Goal: Task Accomplishment & Management: Manage account settings

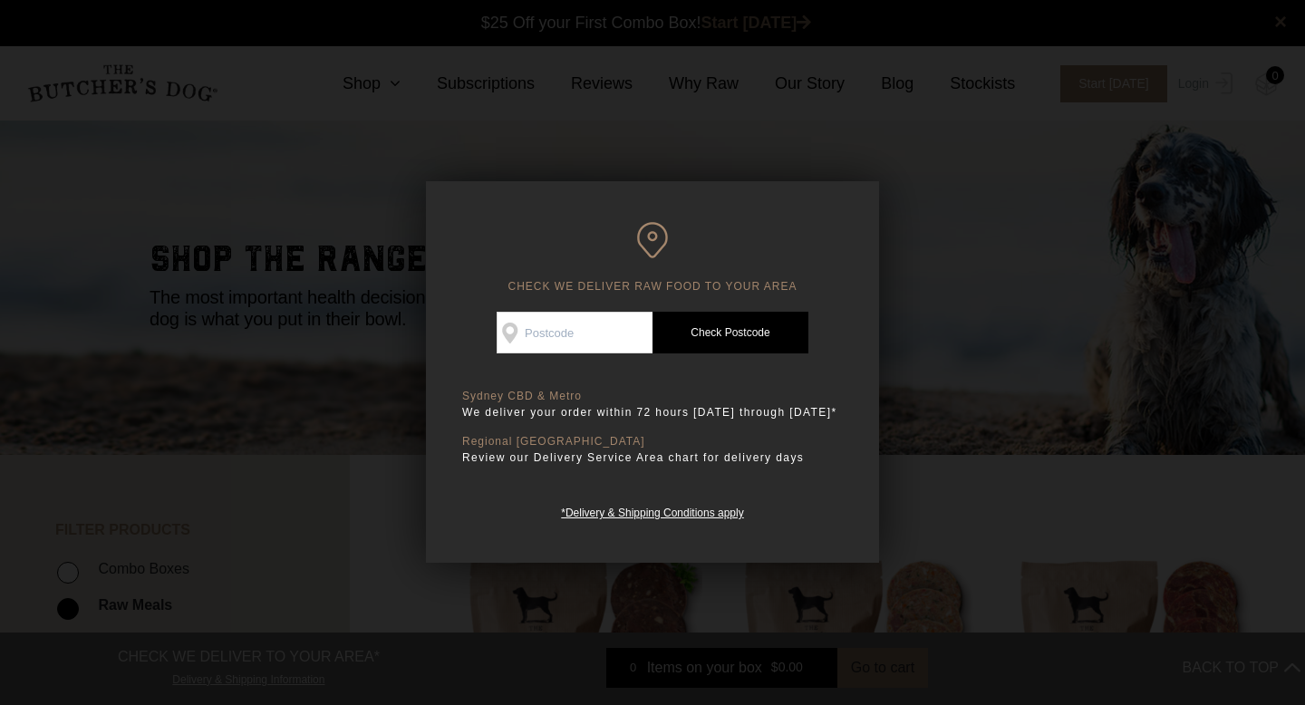
scroll to position [1, 0]
click at [597, 324] on input "Check Availability At" at bounding box center [575, 333] width 156 height 42
type input "2031"
click at [760, 322] on link "Check Postcode" at bounding box center [731, 333] width 156 height 42
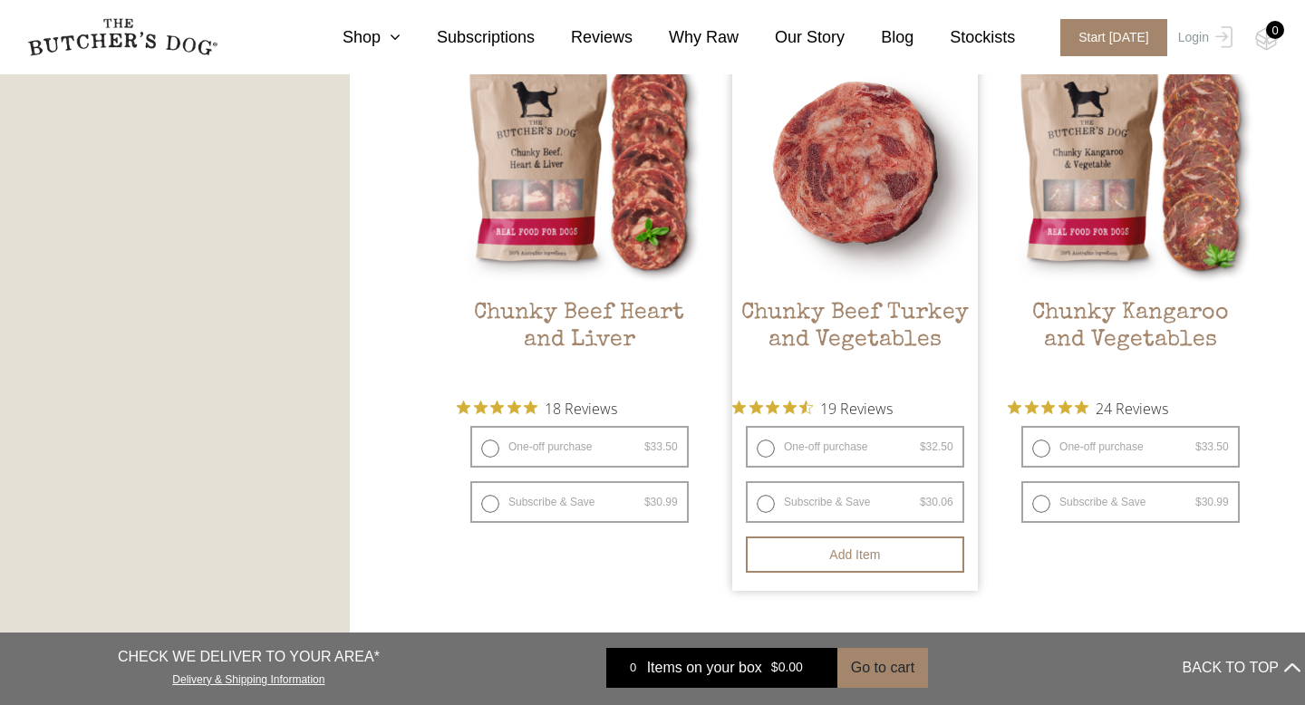
scroll to position [1048, 0]
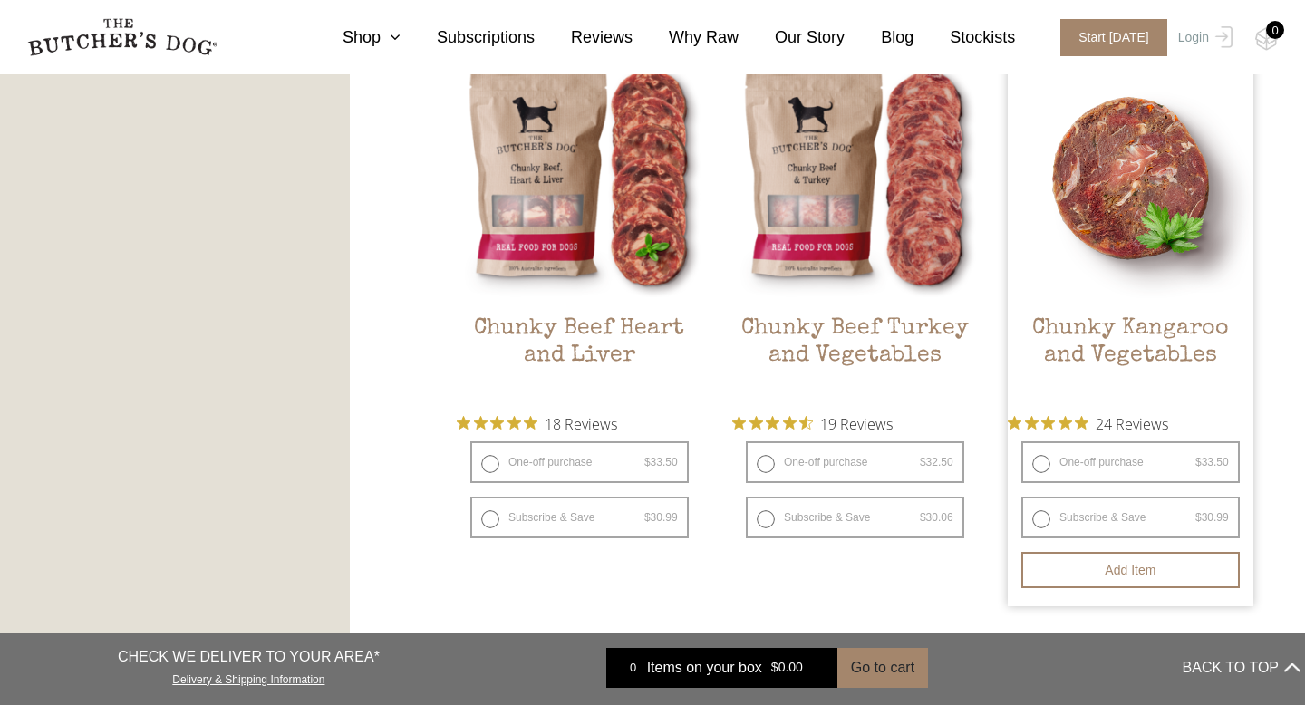
click at [1124, 334] on h2 "Chunky Kangaroo and Vegetables" at bounding box center [1131, 357] width 246 height 85
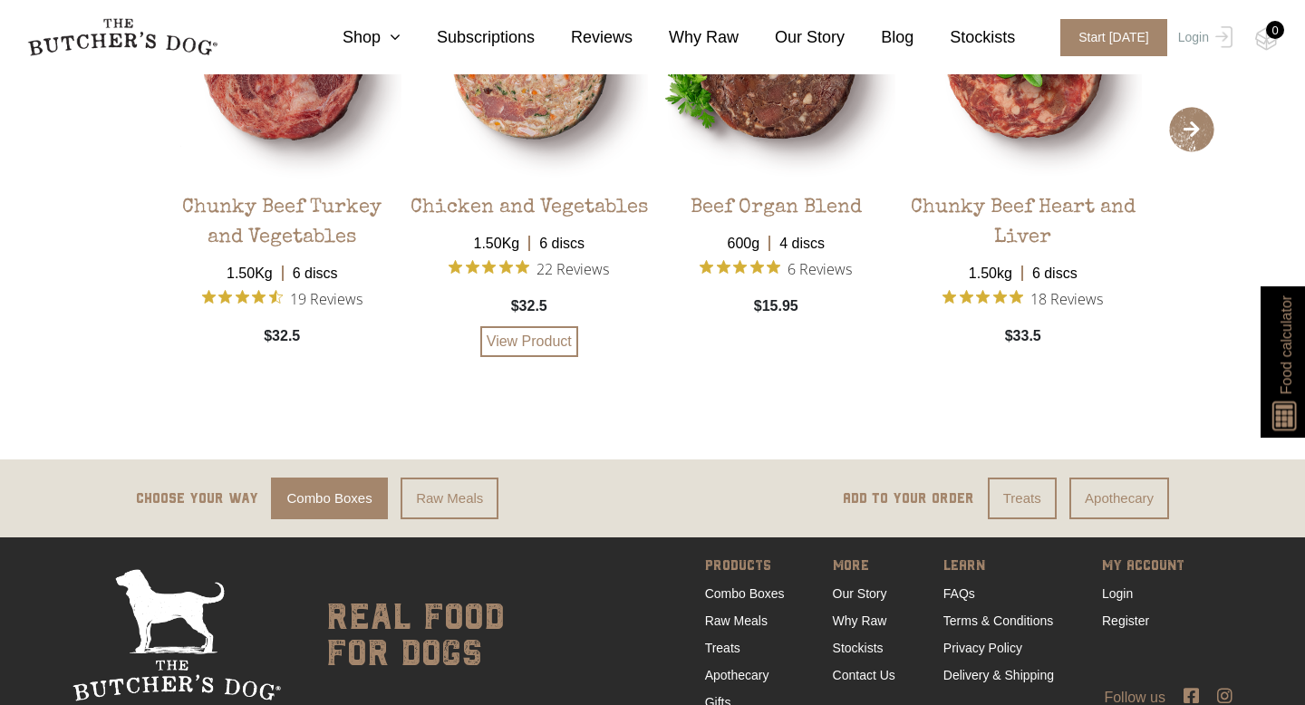
scroll to position [3453, 0]
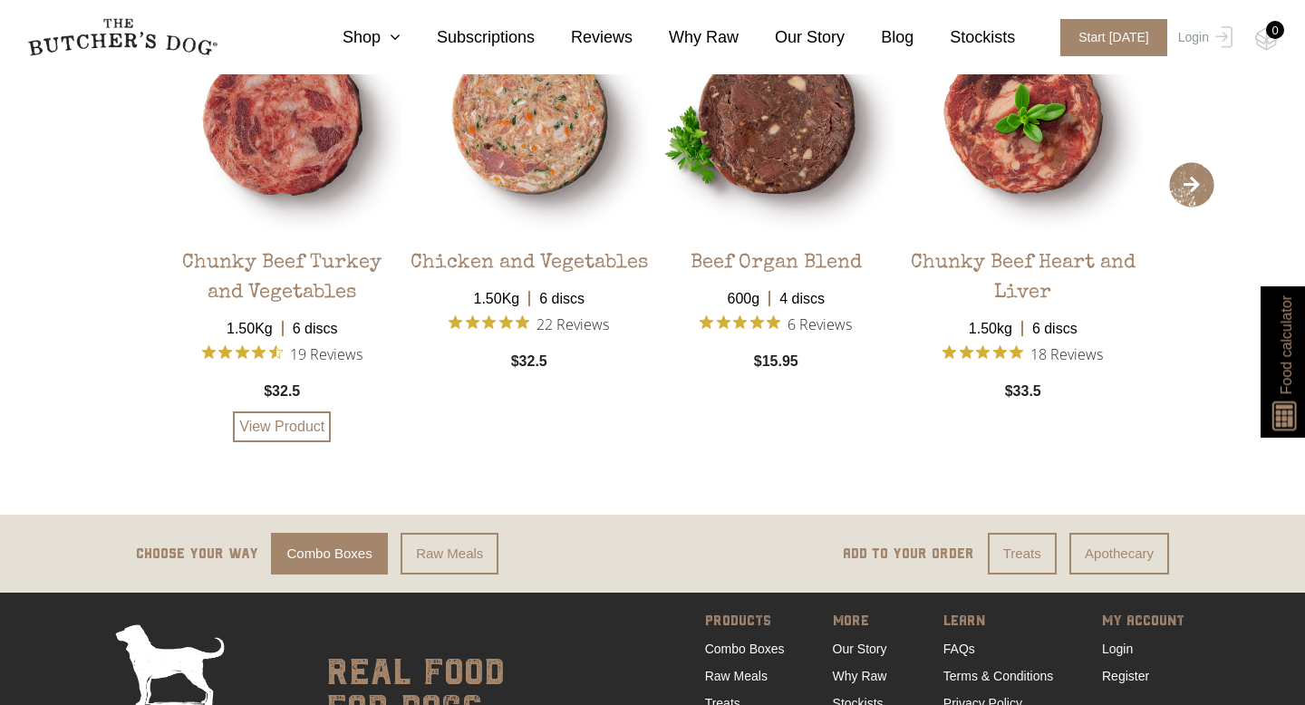
click at [338, 353] on span "19 Reviews" at bounding box center [326, 353] width 73 height 27
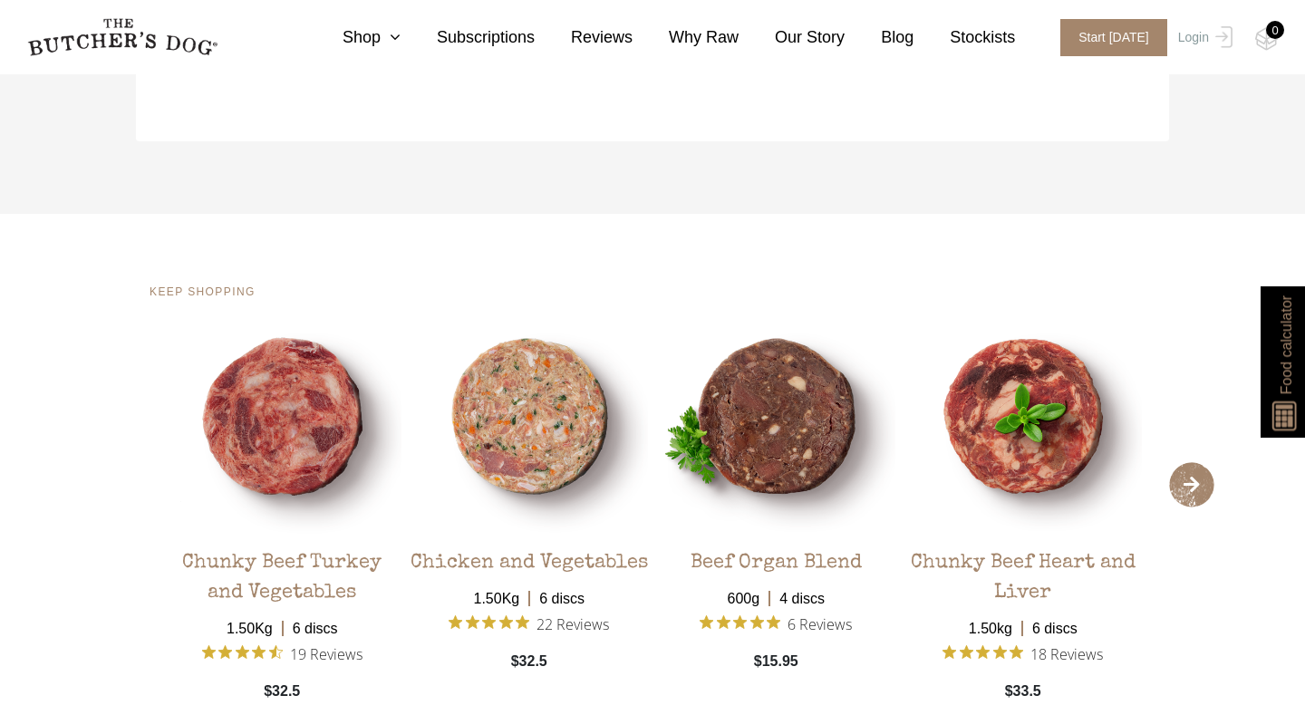
scroll to position [3124, 0]
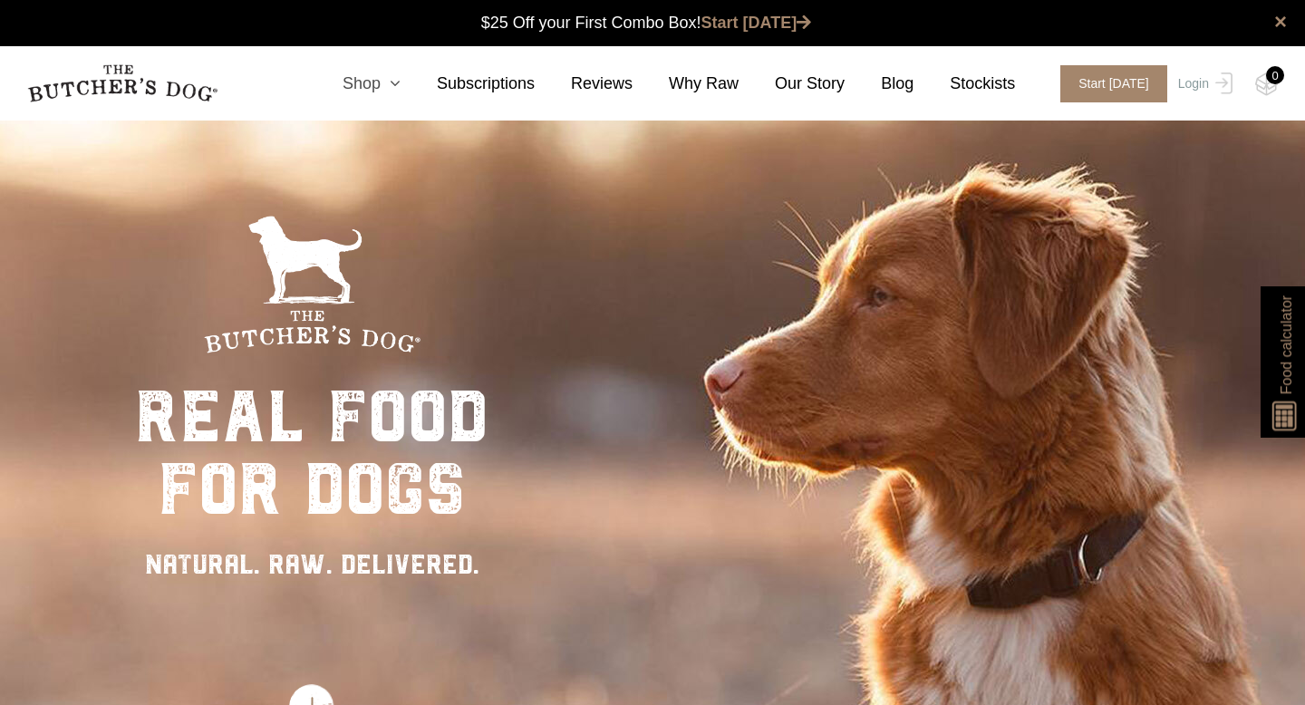
click at [367, 80] on link "Shop" at bounding box center [353, 84] width 94 height 24
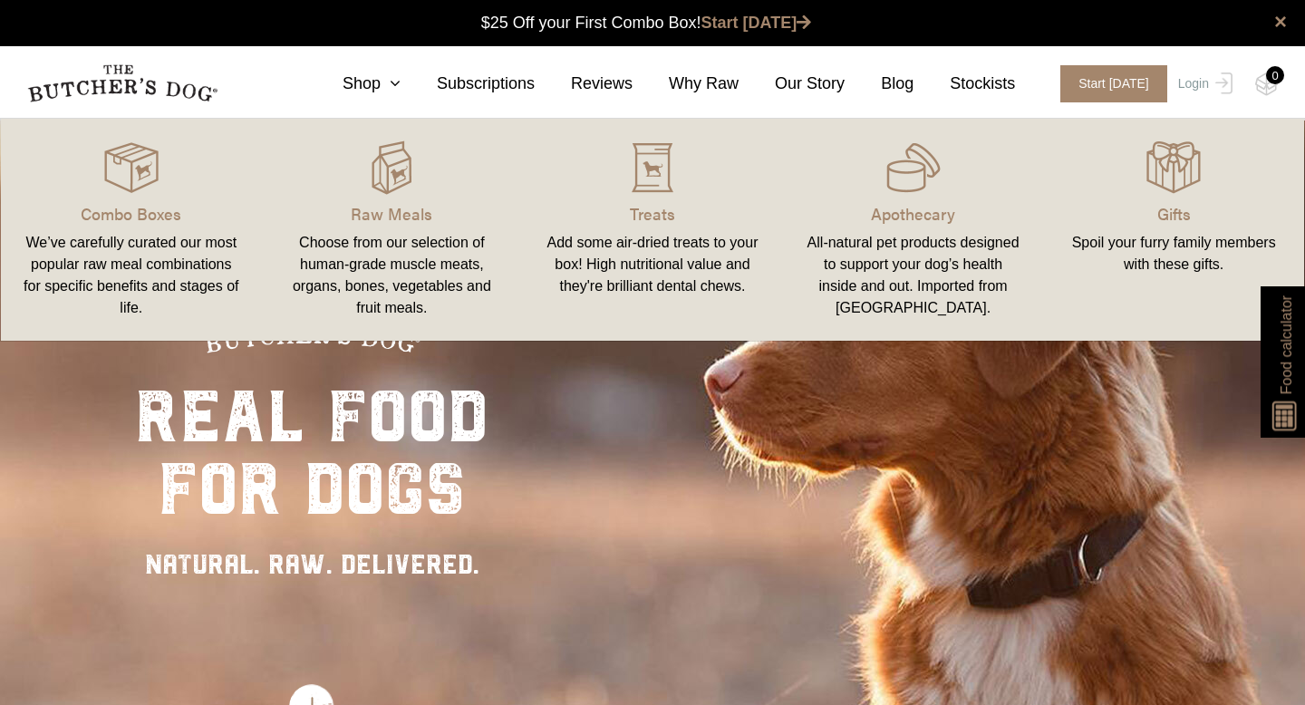
click at [414, 263] on div "Choose from our selection of human-grade muscle meats, organs, bones, vegetable…" at bounding box center [393, 275] width 218 height 87
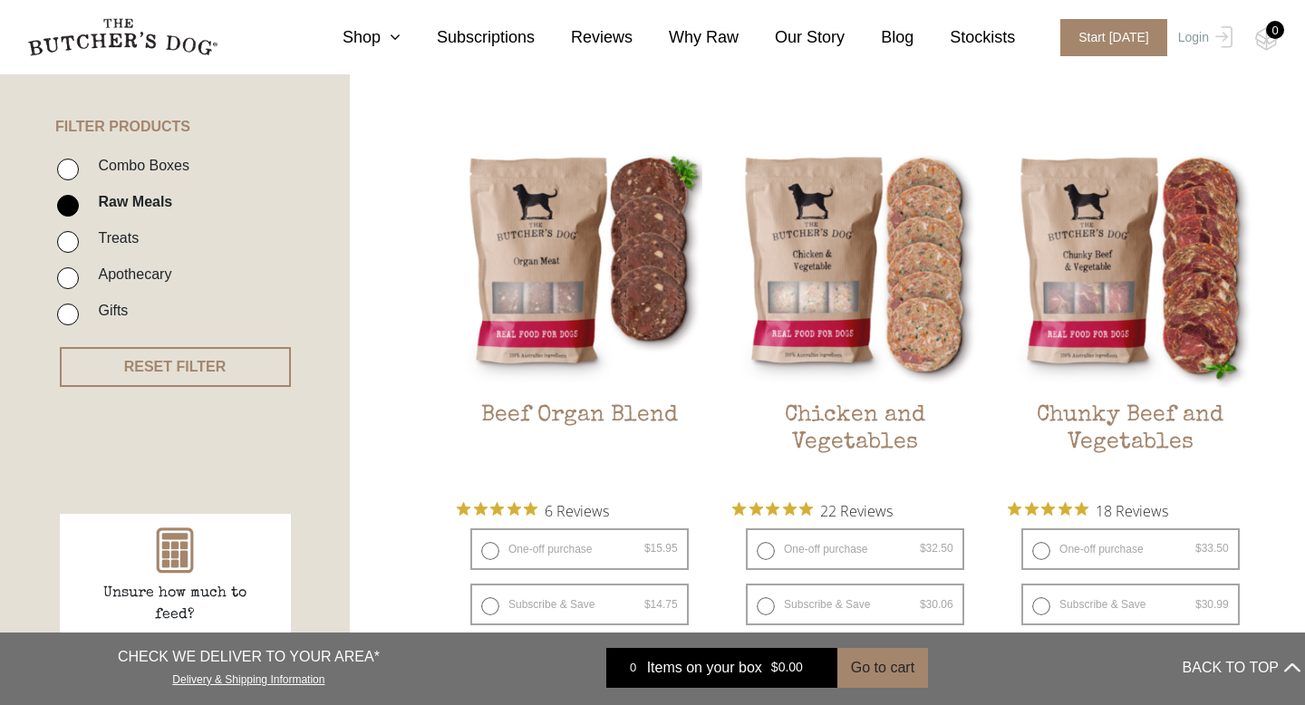
scroll to position [538, 0]
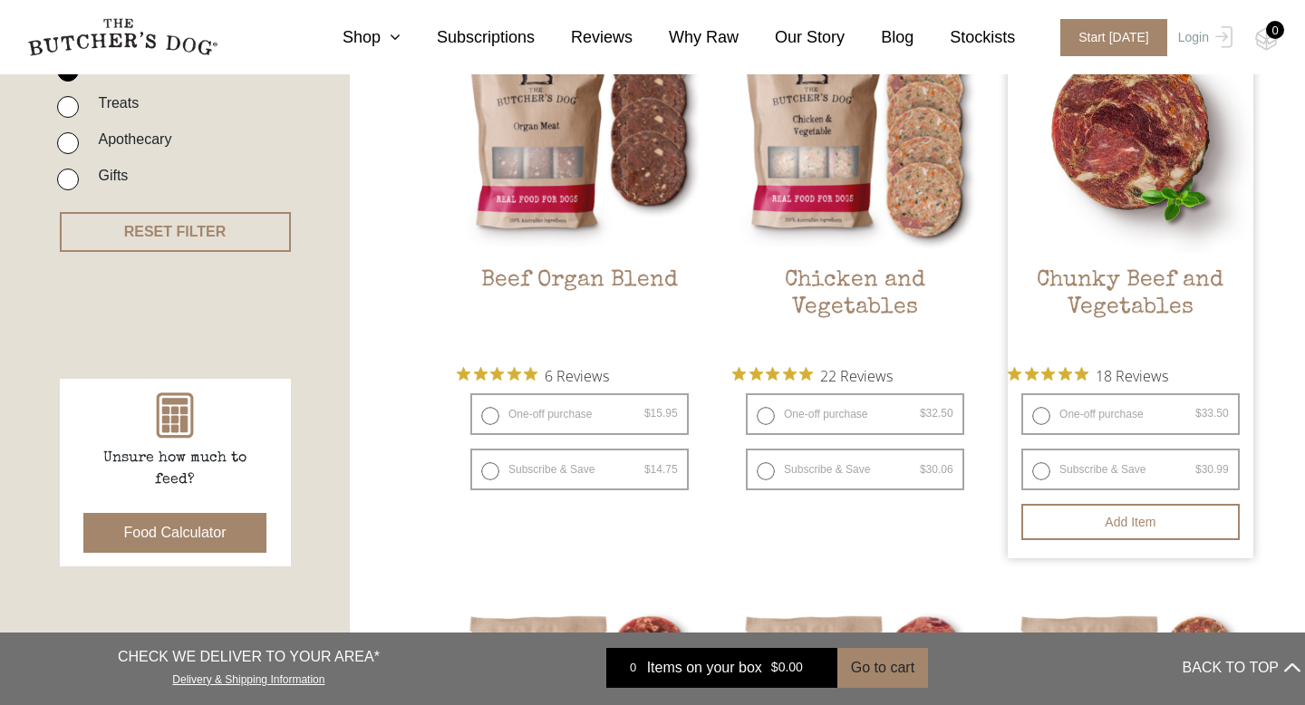
click at [1101, 340] on h2 "Chunky Beef and Vegetables" at bounding box center [1131, 309] width 246 height 85
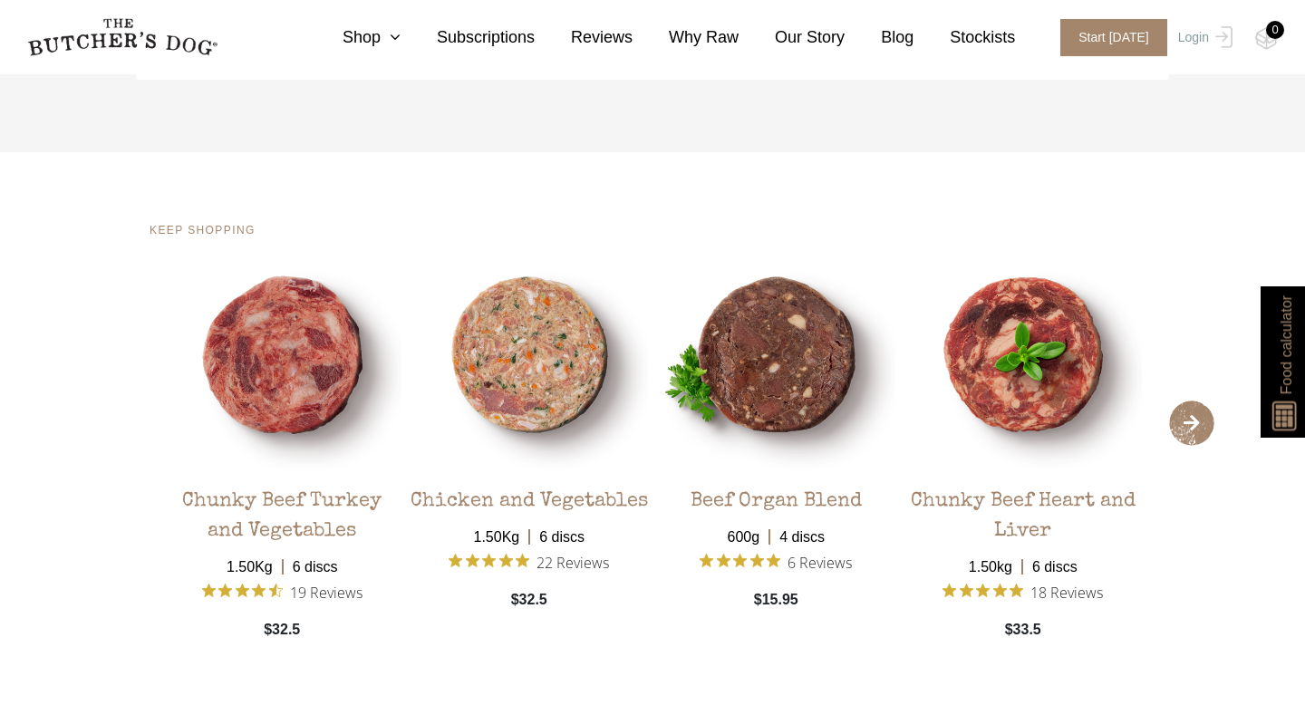
scroll to position [3510, 0]
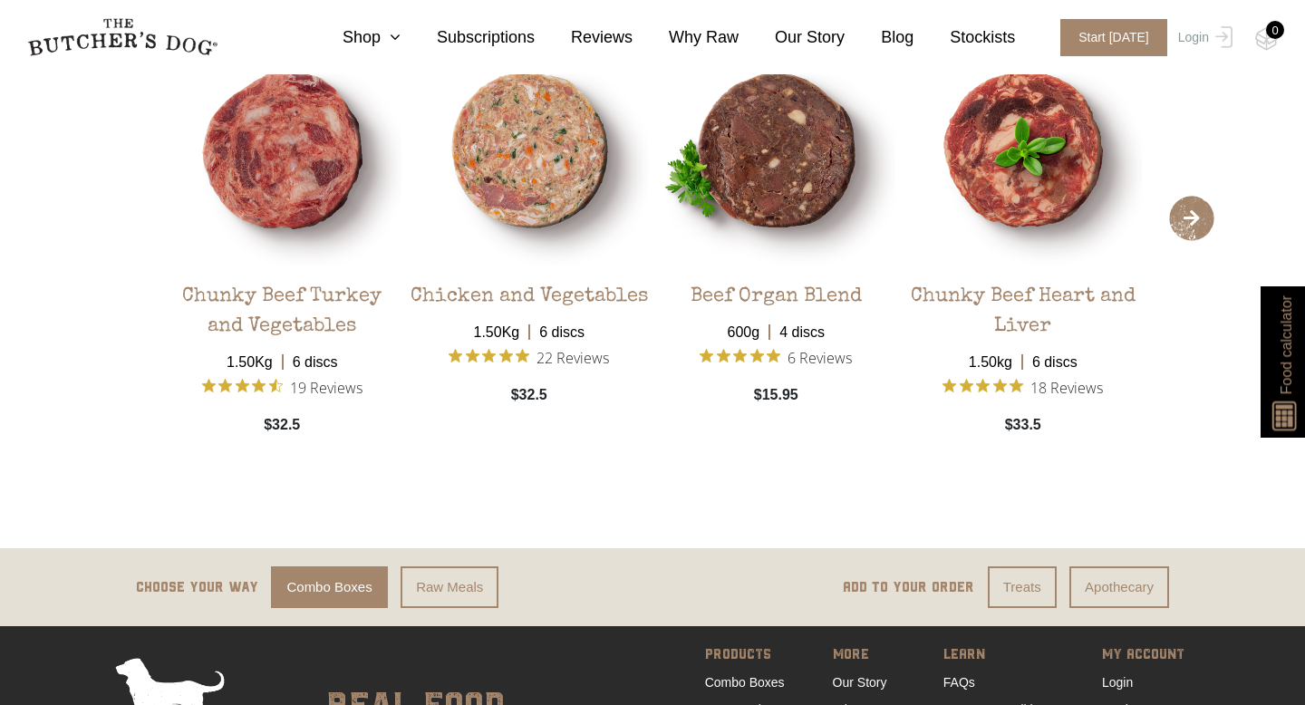
click at [1182, 198] on span "›" at bounding box center [1191, 218] width 45 height 45
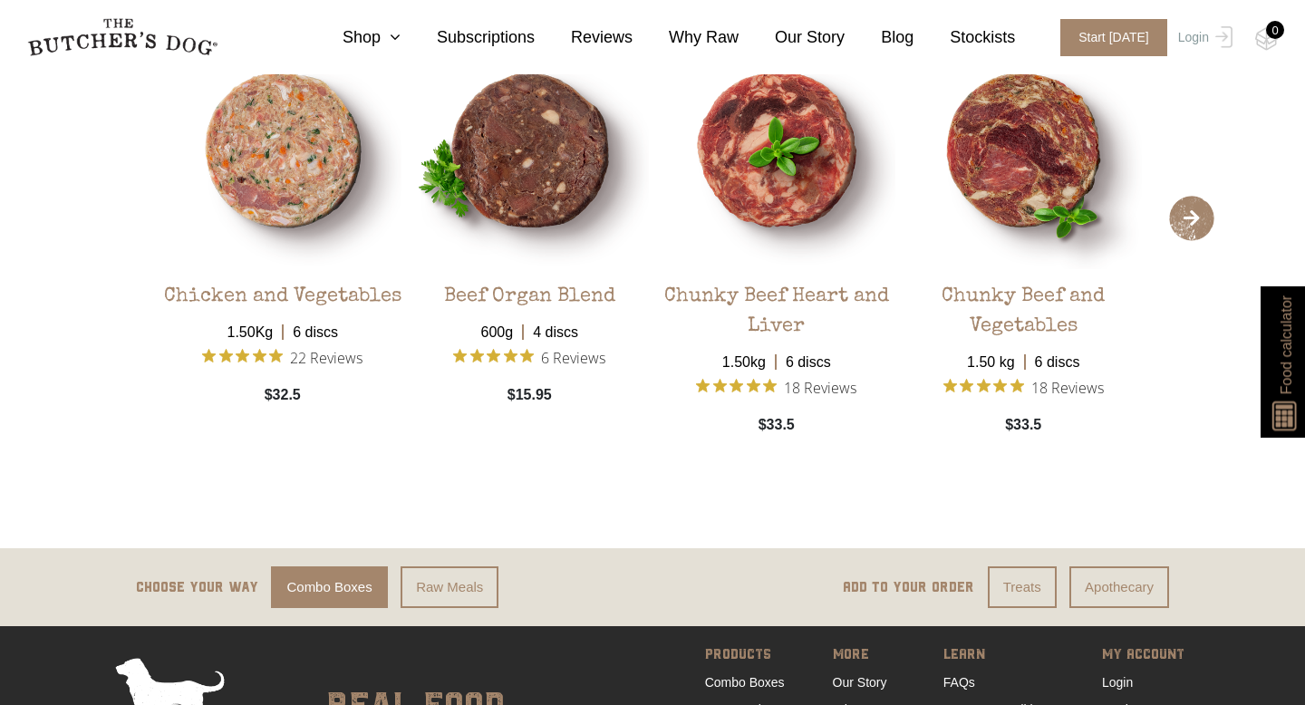
click at [1182, 197] on span "›" at bounding box center [1191, 218] width 45 height 45
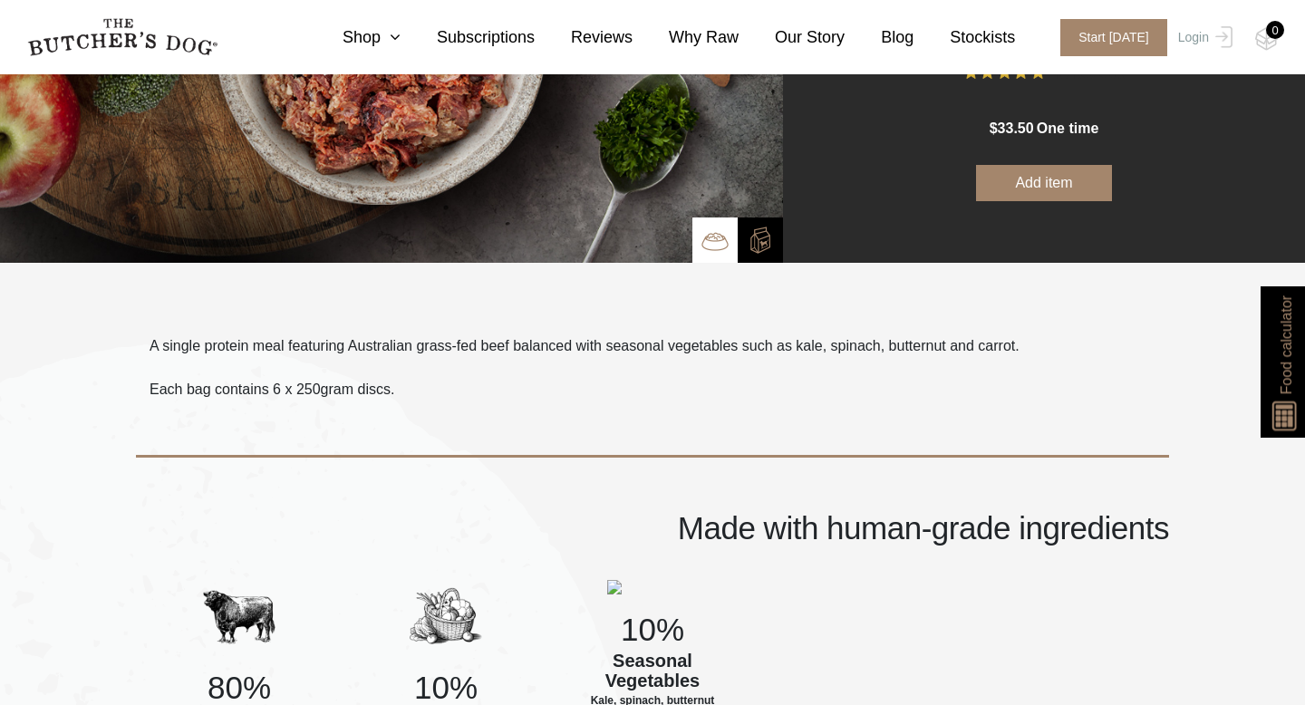
scroll to position [0, 0]
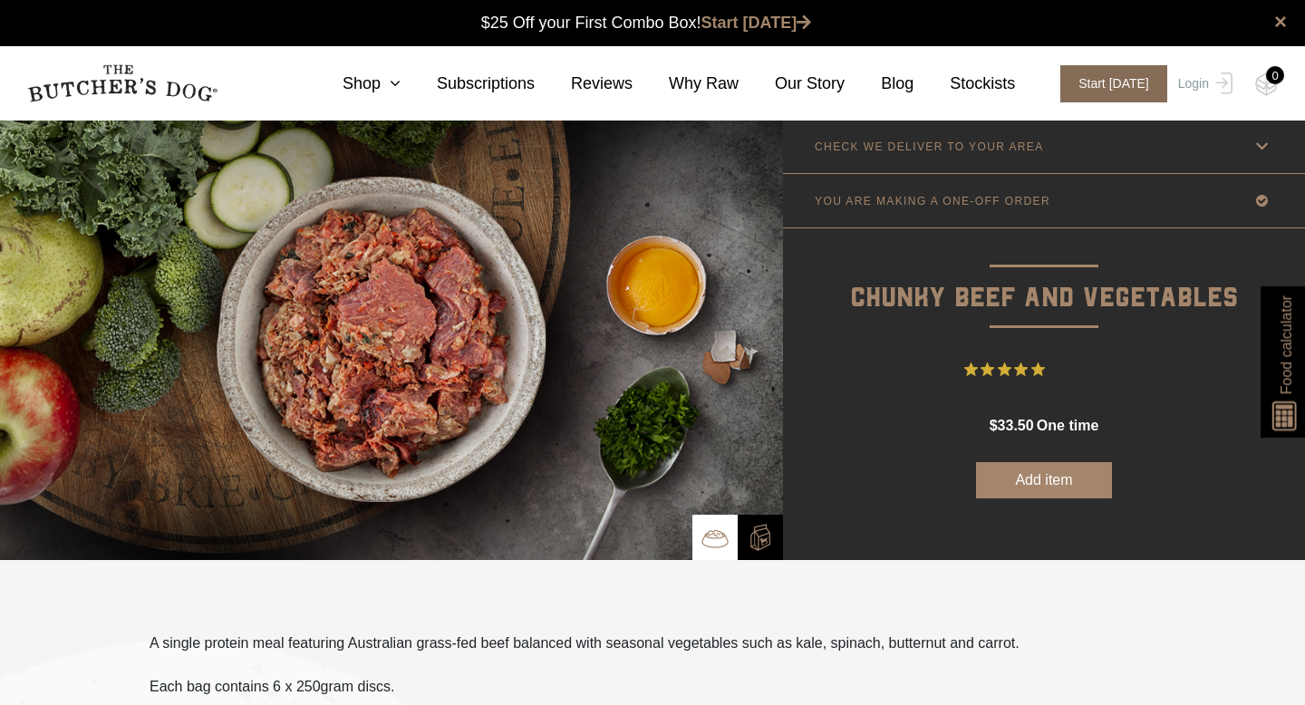
click at [1121, 80] on span "Start [DATE]" at bounding box center [1114, 83] width 107 height 37
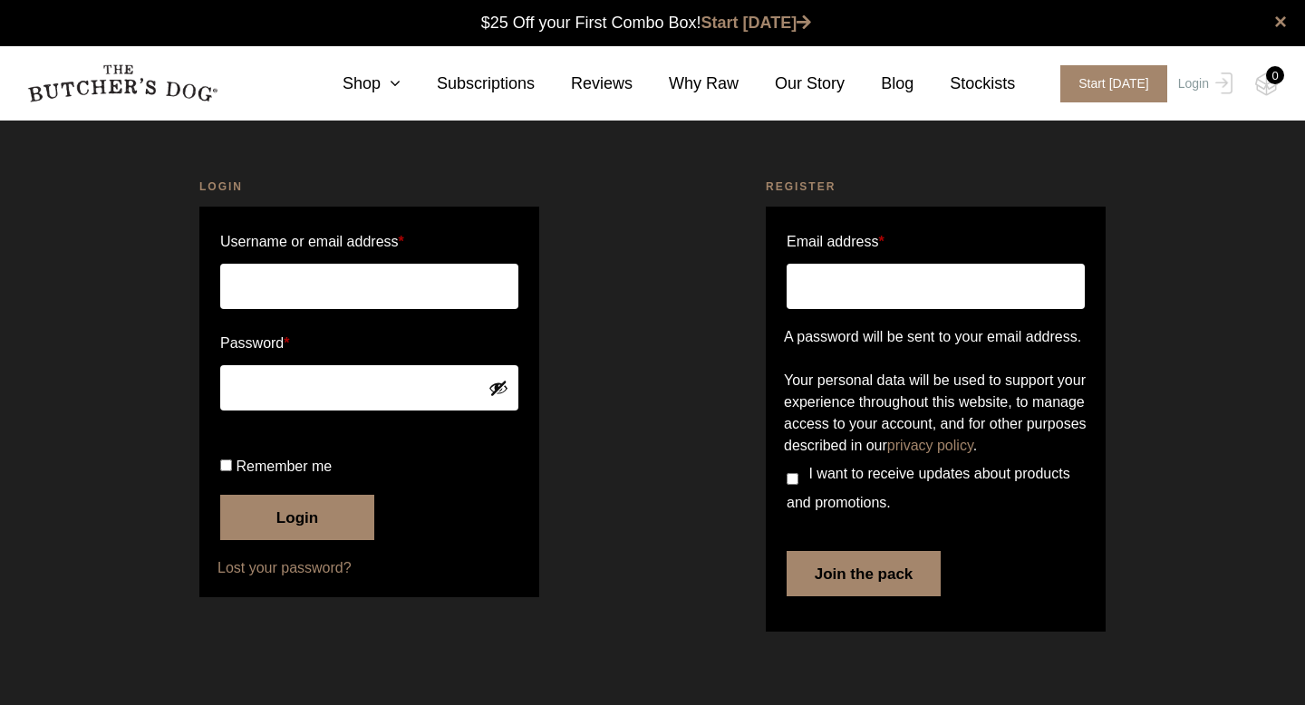
scroll to position [1, 0]
click at [391, 92] on link "Shop" at bounding box center [353, 84] width 94 height 24
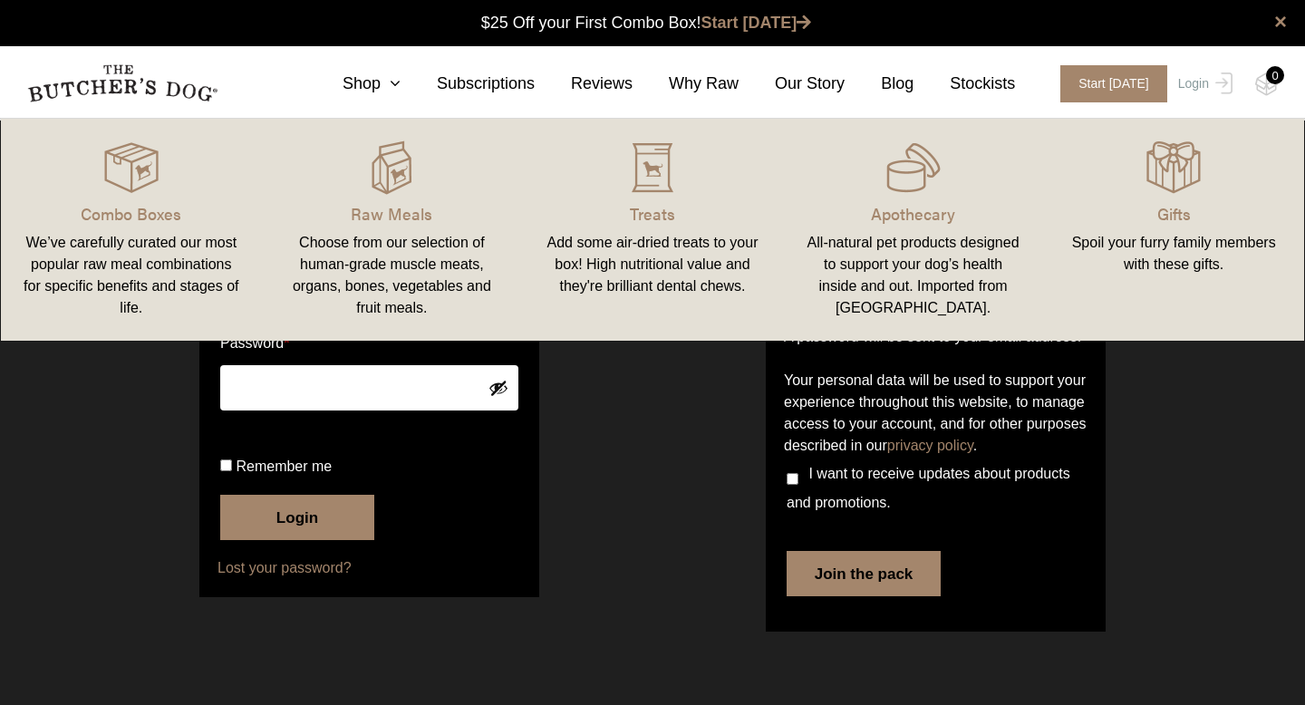
click at [369, 242] on div "Choose from our selection of human-grade muscle meats, organs, bones, vegetable…" at bounding box center [393, 275] width 218 height 87
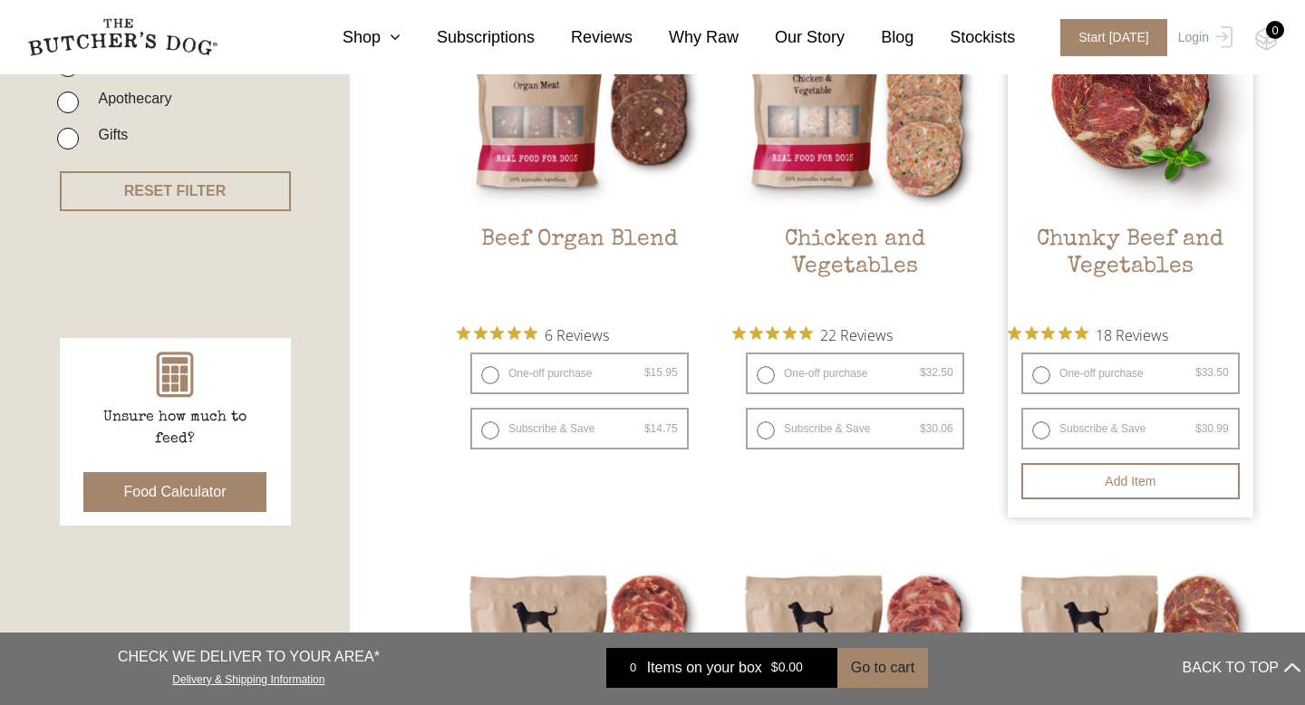
scroll to position [578, 0]
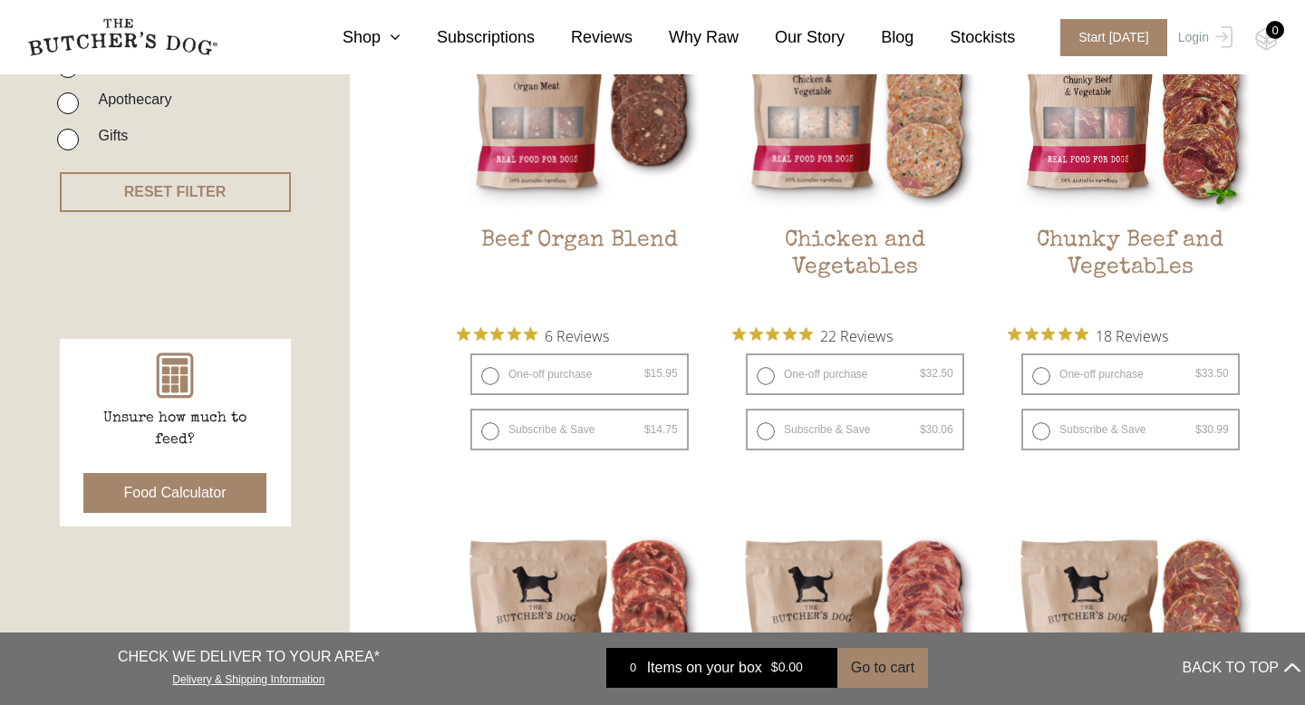
click at [238, 485] on button "Food Calculator" at bounding box center [175, 493] width 184 height 40
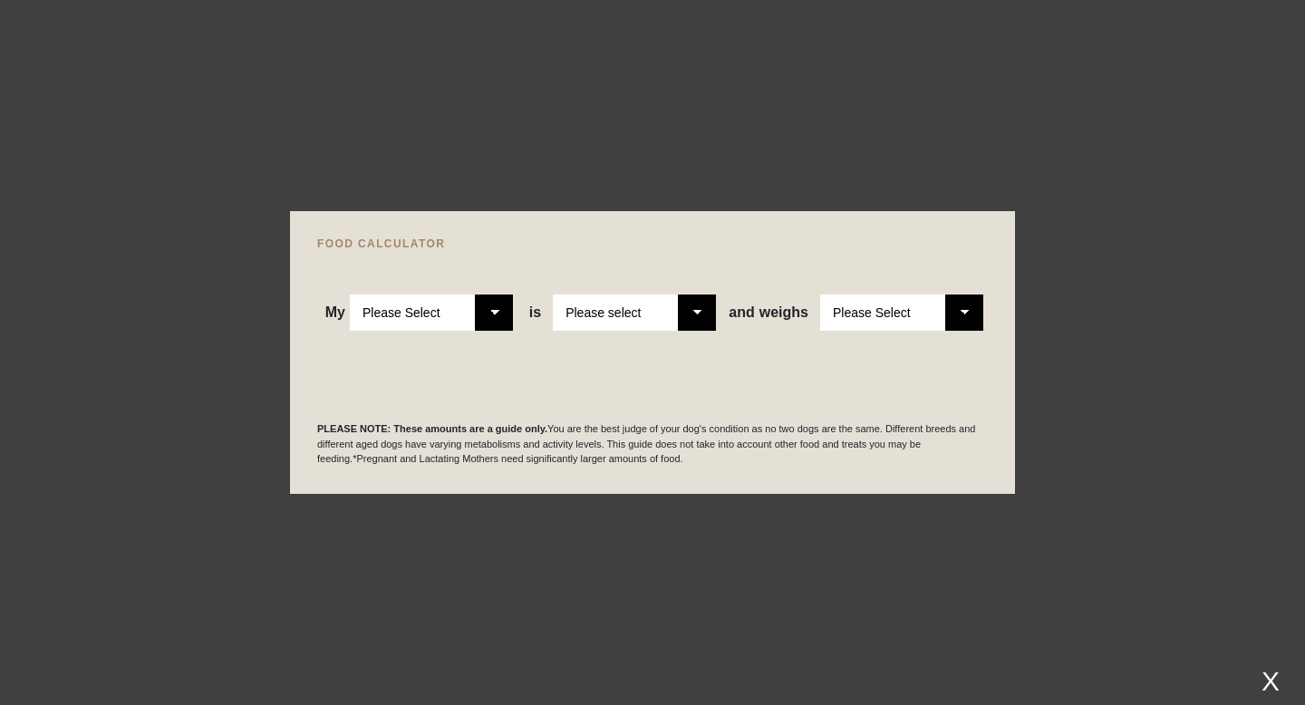
click at [492, 318] on select "Please Select Adult Dog Puppy" at bounding box center [431, 313] width 163 height 36
select select "adult"
click at [350, 295] on select "Please Select Adult Dog Puppy" at bounding box center [431, 313] width 163 height 36
click at [690, 319] on select "Please select a healthy weight overweight" at bounding box center [634, 313] width 163 height 36
select select "0"
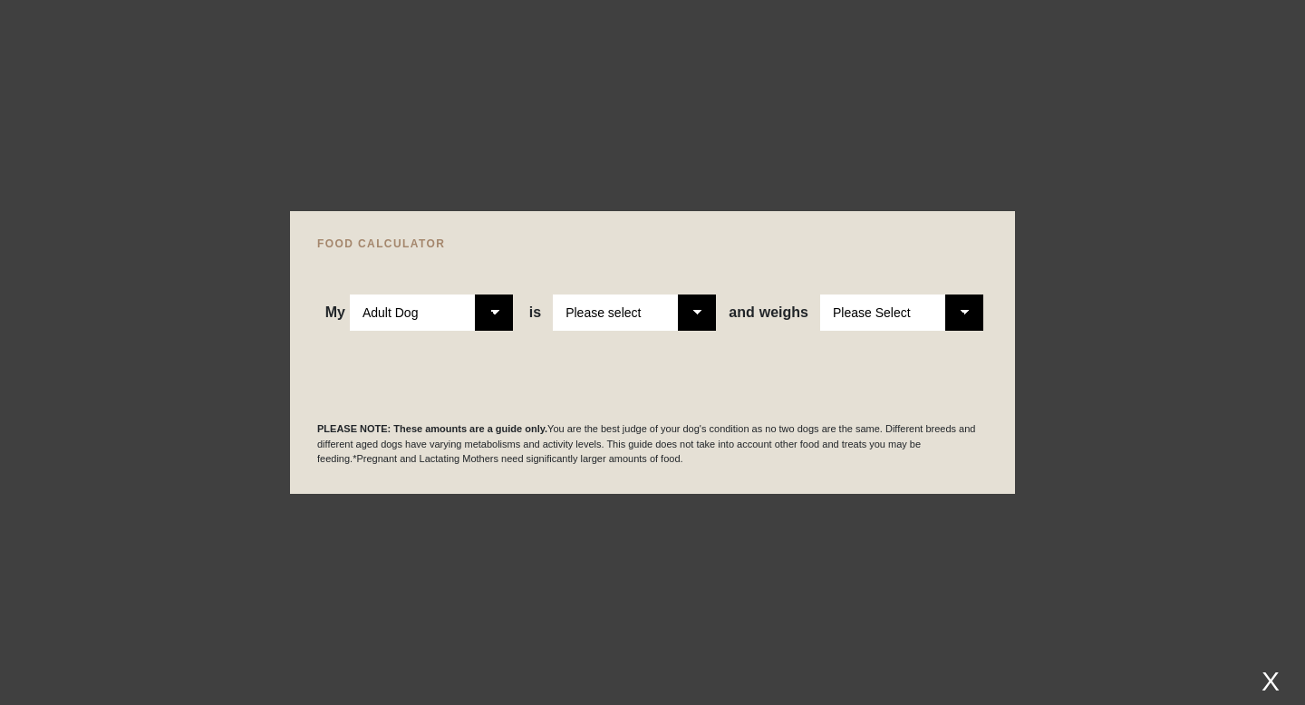
click at [553, 295] on select "Please select a healthy weight overweight" at bounding box center [634, 313] width 163 height 36
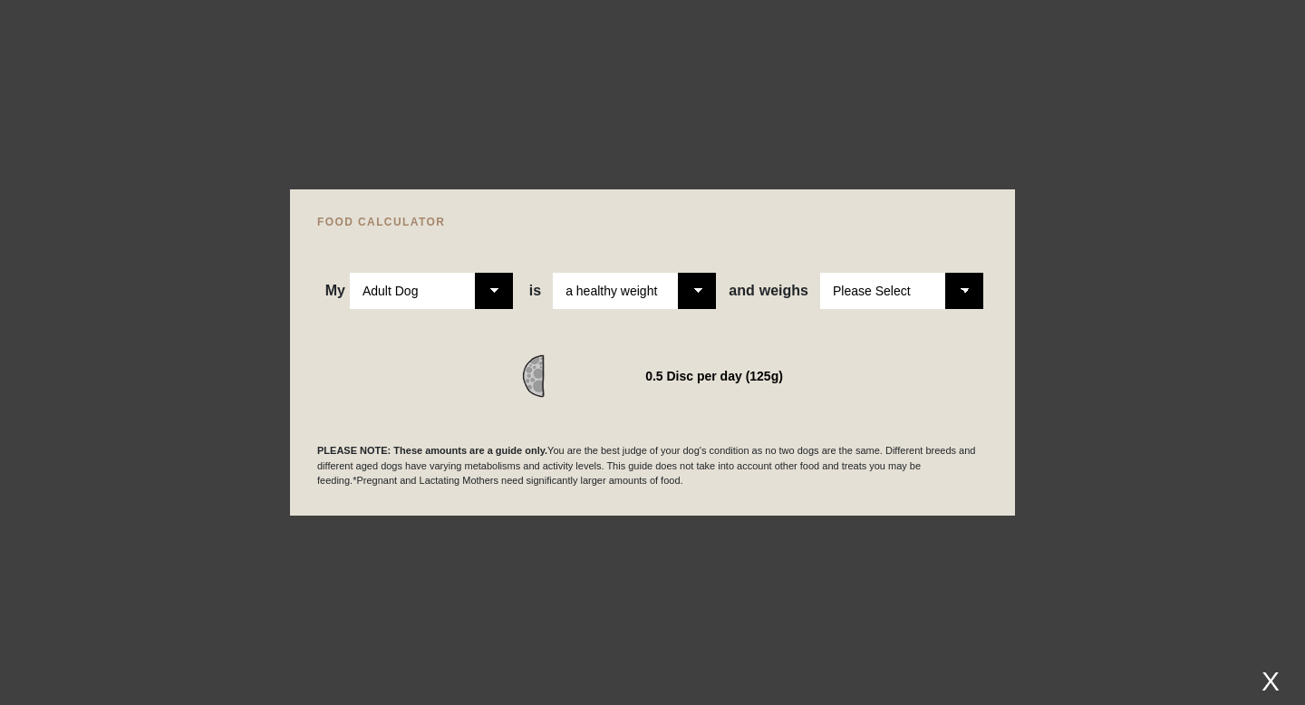
click at [960, 289] on select "Please Select 1kg 2kg 3kg 4kg 5kg 6kg 7kg 8kg 9kg 10kg 11kg 12kg 13kg 14kg 15kg…" at bounding box center [901, 291] width 163 height 36
select select "21"
click at [820, 273] on select "Please Select 1kg 2kg 3kg 4kg 5kg 6kg 7kg 8kg 9kg 10kg 11kg 12kg 13kg 14kg 15kg…" at bounding box center [901, 291] width 163 height 36
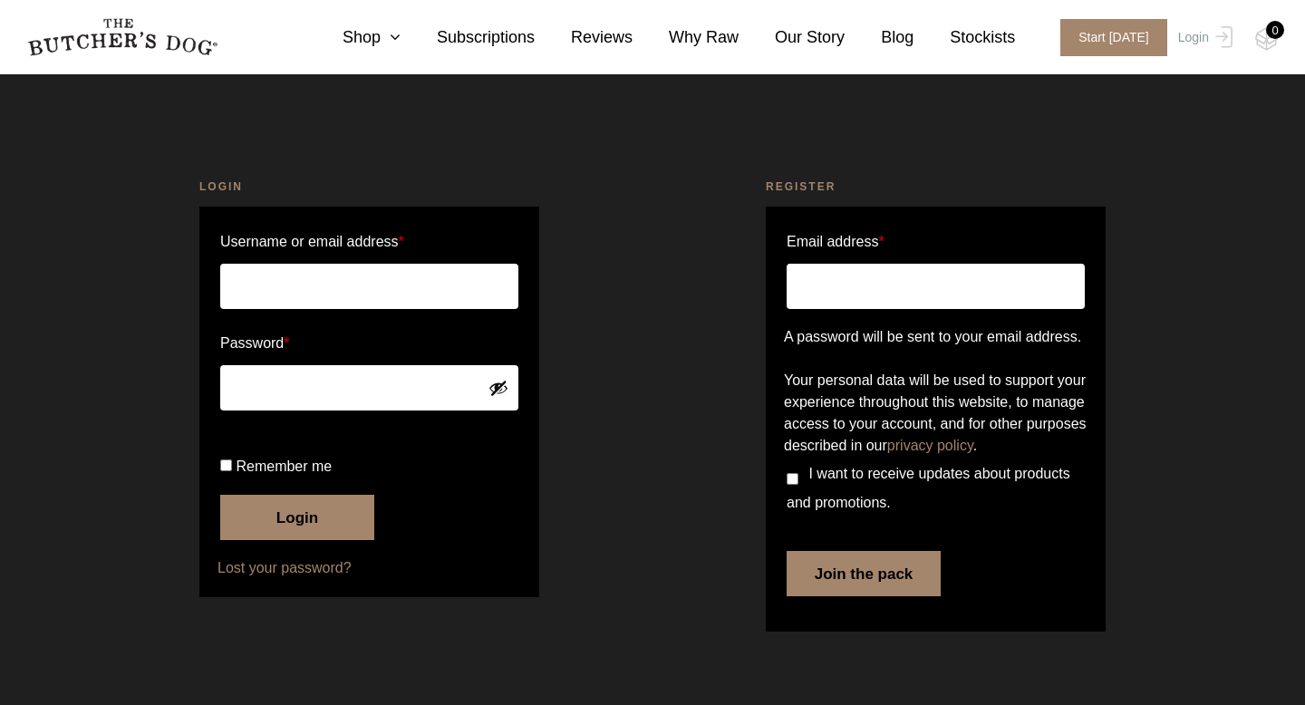
scroll to position [20, 0]
click at [376, 39] on link "Shop" at bounding box center [353, 37] width 94 height 24
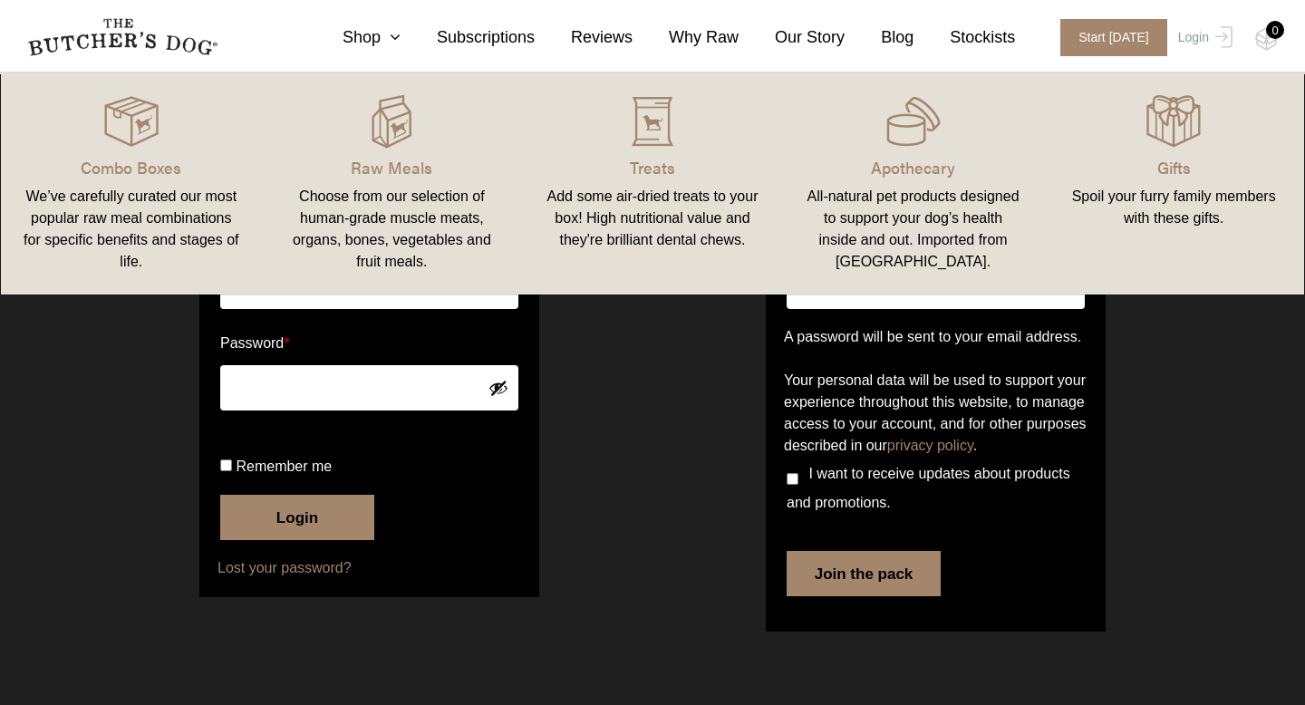
click at [412, 210] on div "Choose from our selection of human-grade muscle meats, organs, bones, vegetable…" at bounding box center [393, 229] width 218 height 87
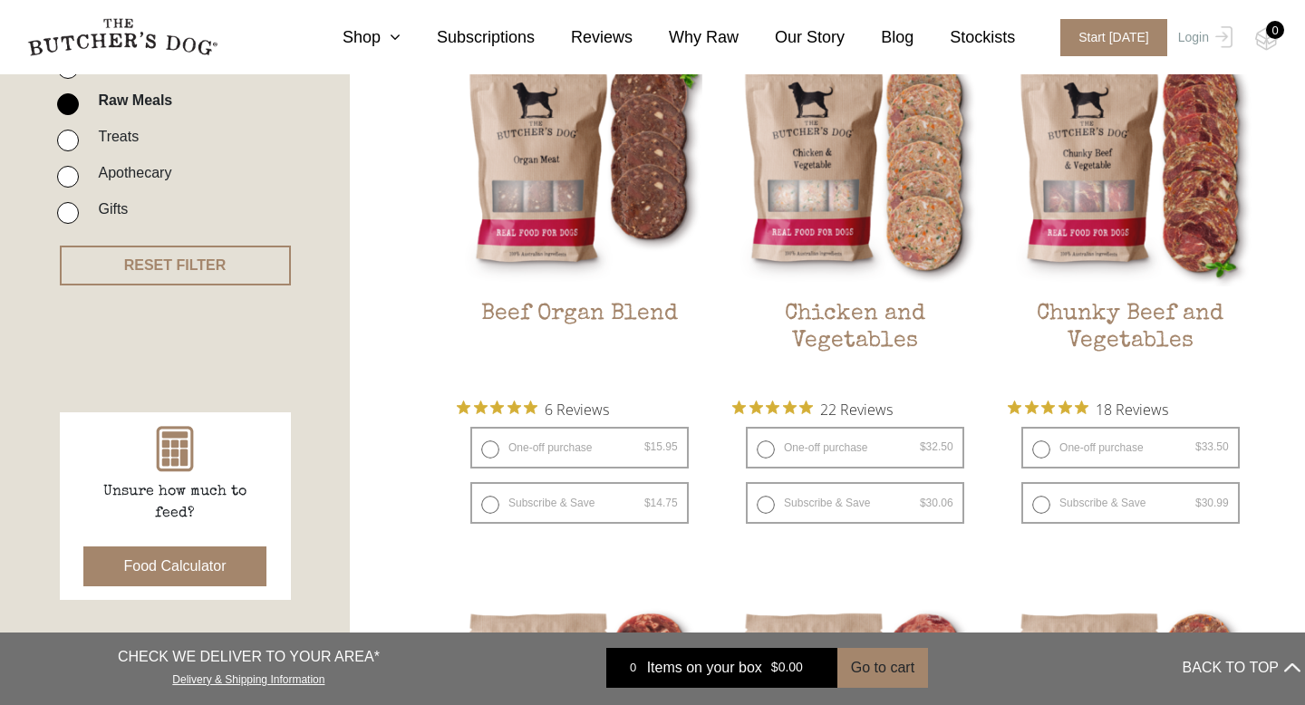
scroll to position [525, 0]
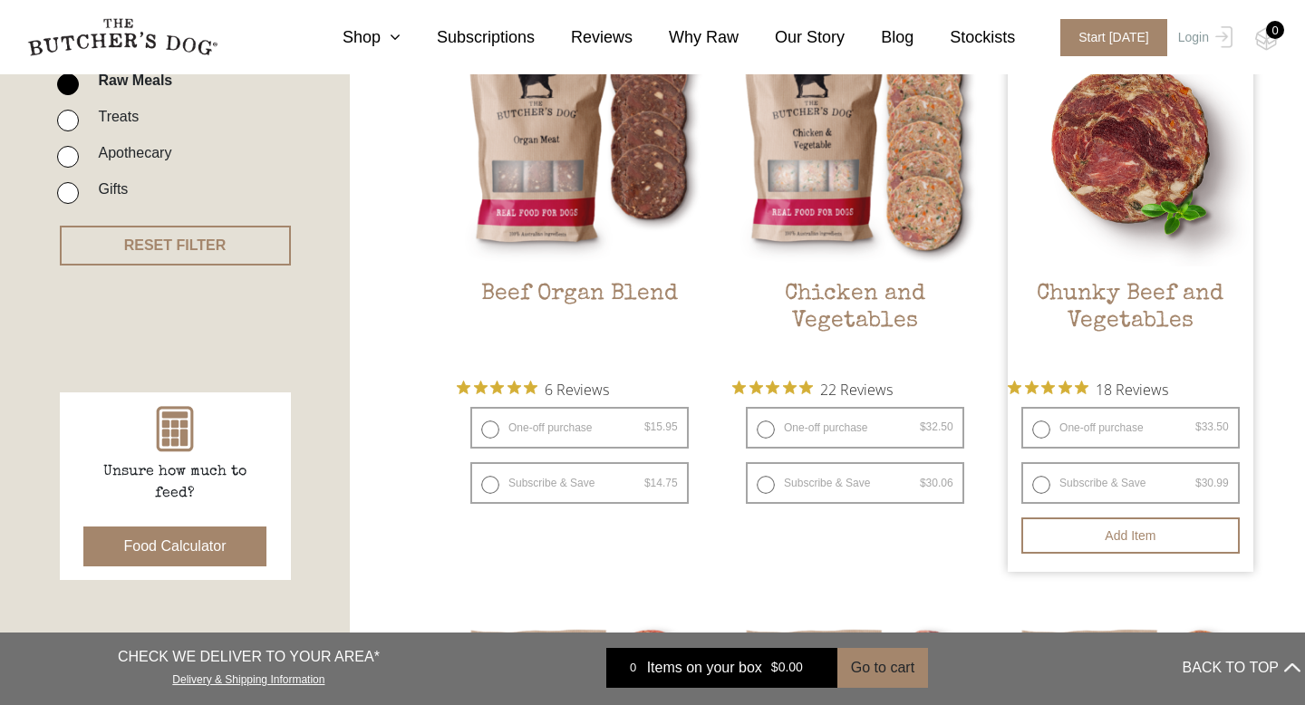
click at [1206, 313] on h2 "Chunky Beef and Vegetables" at bounding box center [1131, 323] width 246 height 85
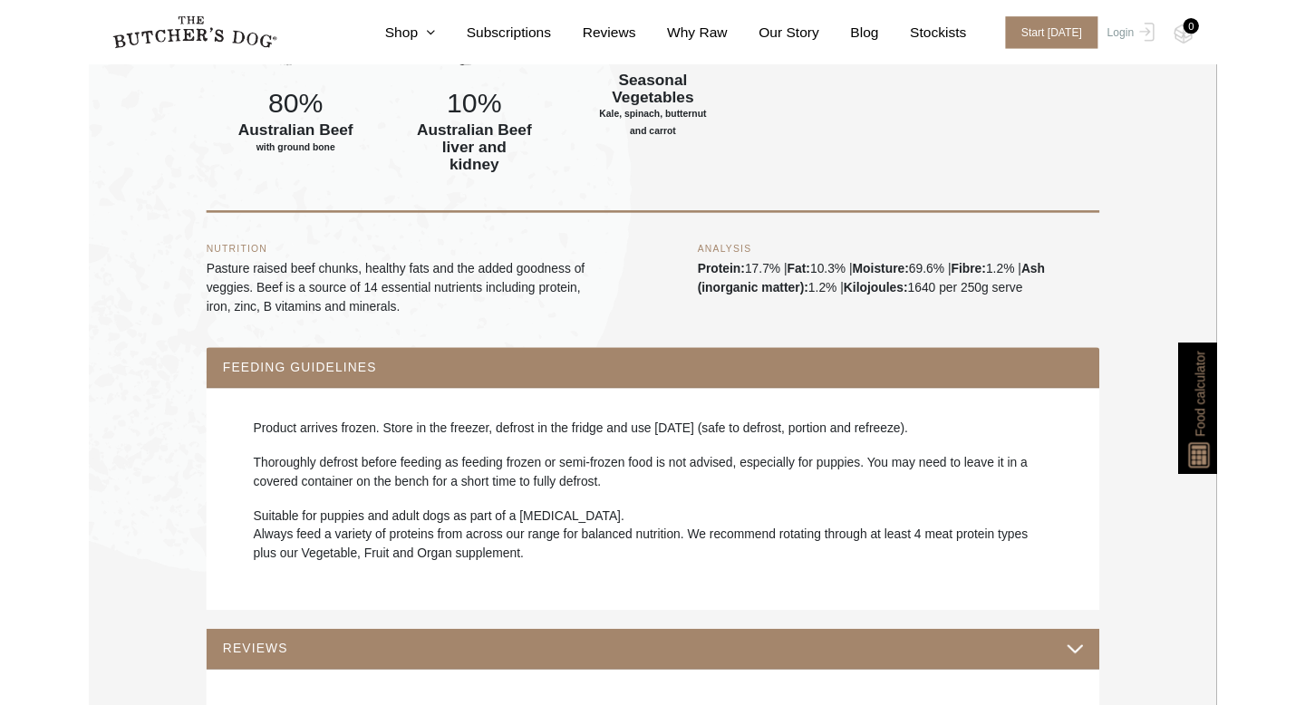
scroll to position [867, 0]
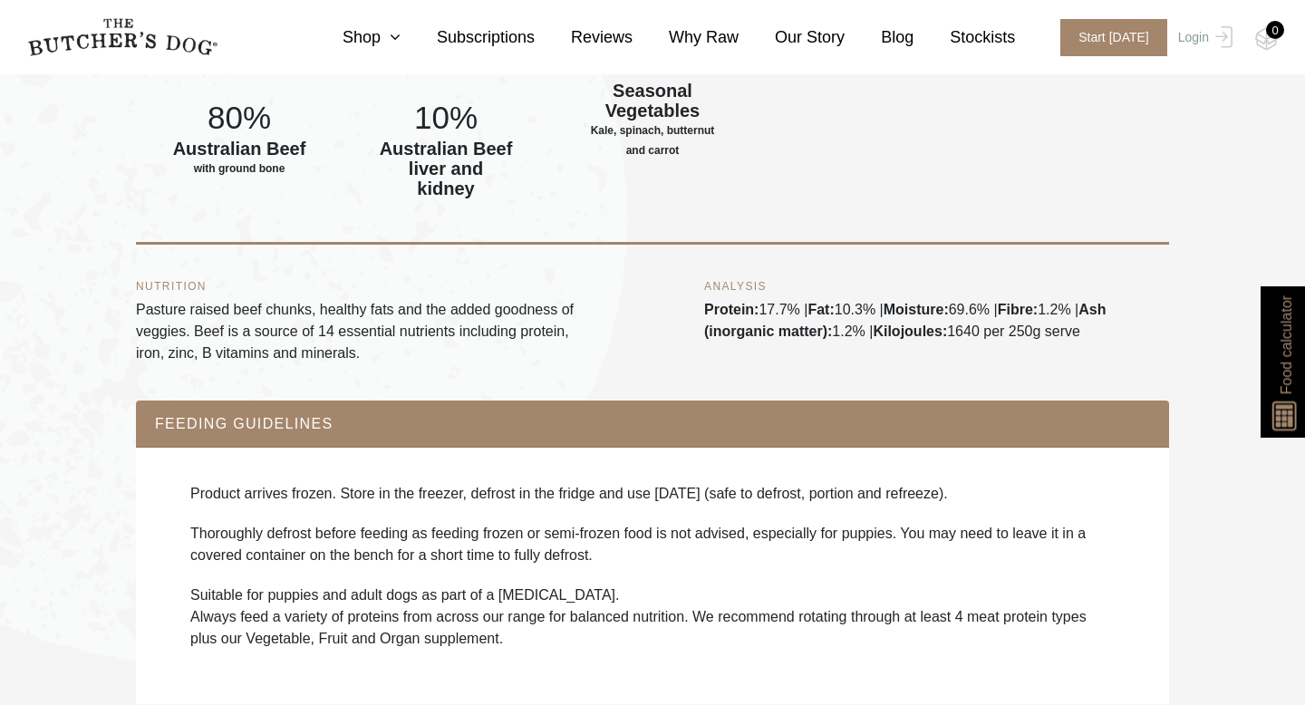
click at [1122, 14] on nav "0 Shop Combo Boxes Treats" at bounding box center [652, 37] width 1305 height 74
click at [1124, 32] on span "Start today" at bounding box center [1114, 37] width 107 height 37
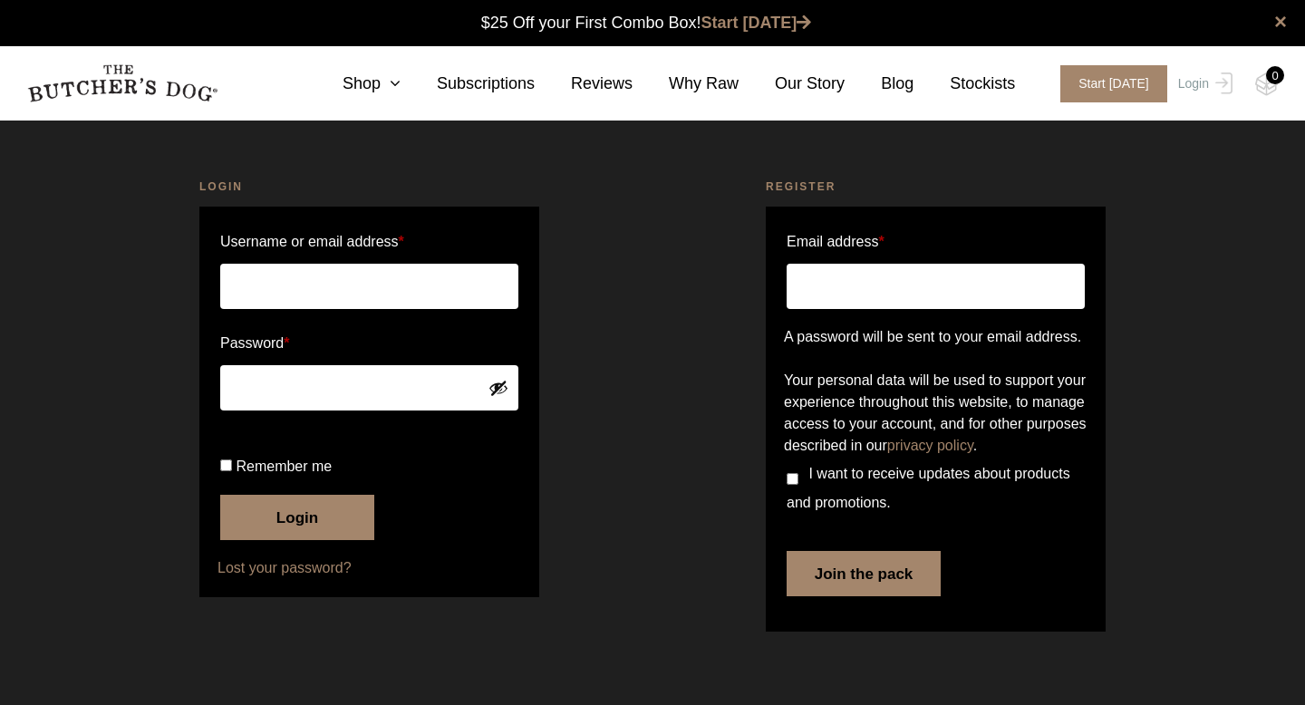
scroll to position [1, 0]
click at [969, 299] on input "Email address *" at bounding box center [936, 286] width 298 height 45
type input "[EMAIL_ADDRESS][DOMAIN_NAME]"
click at [878, 596] on button "Join the pack" at bounding box center [864, 573] width 154 height 45
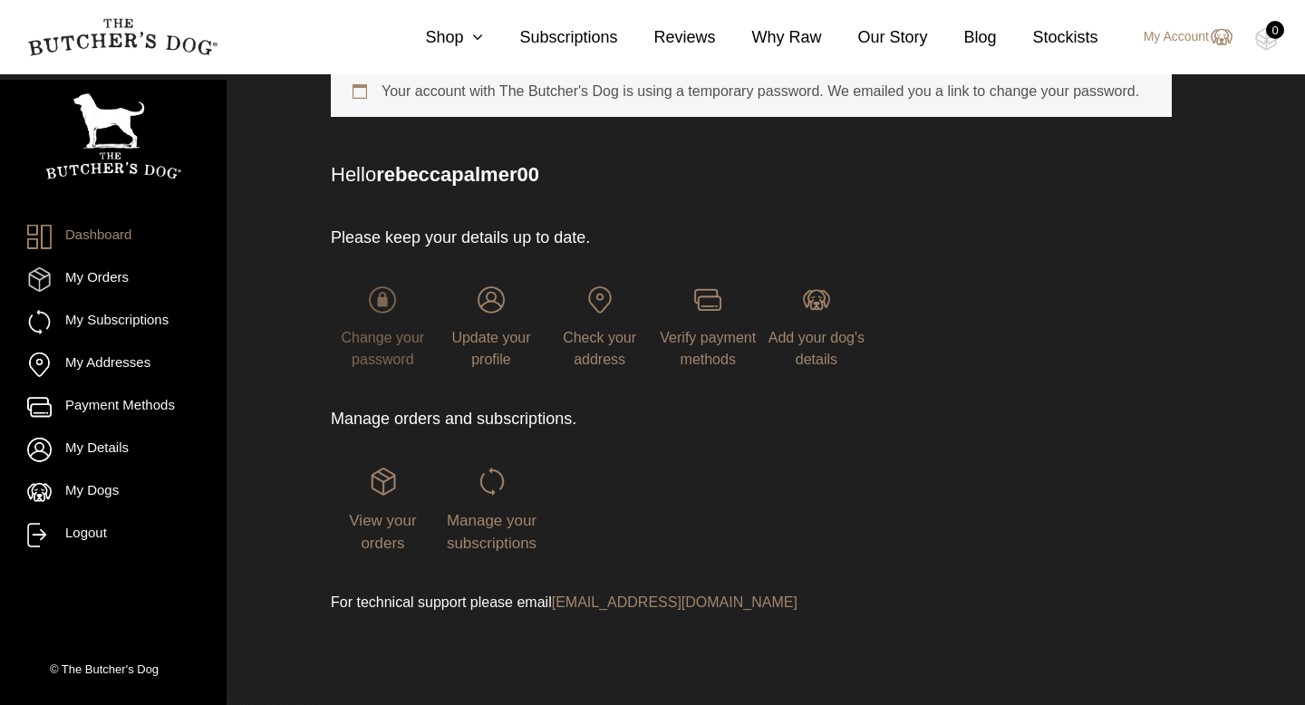
scroll to position [171, 0]
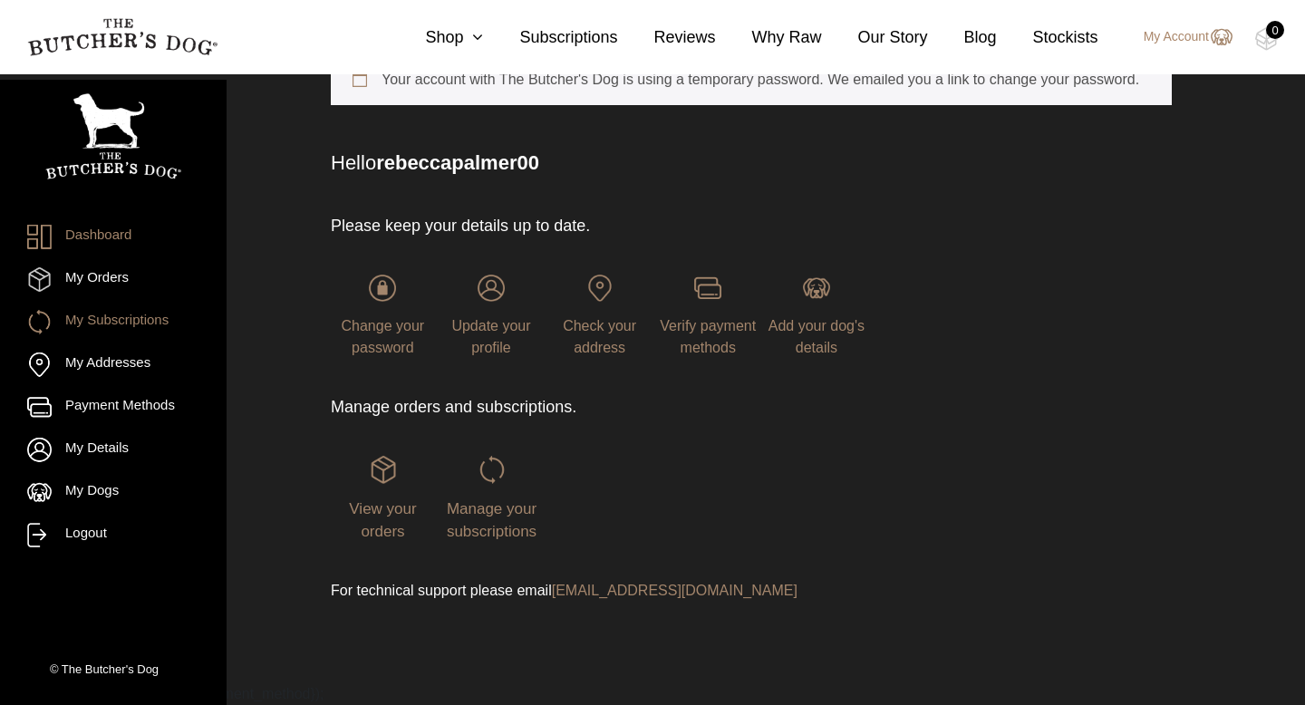
click at [125, 325] on link "My Subscriptions" at bounding box center [113, 322] width 172 height 24
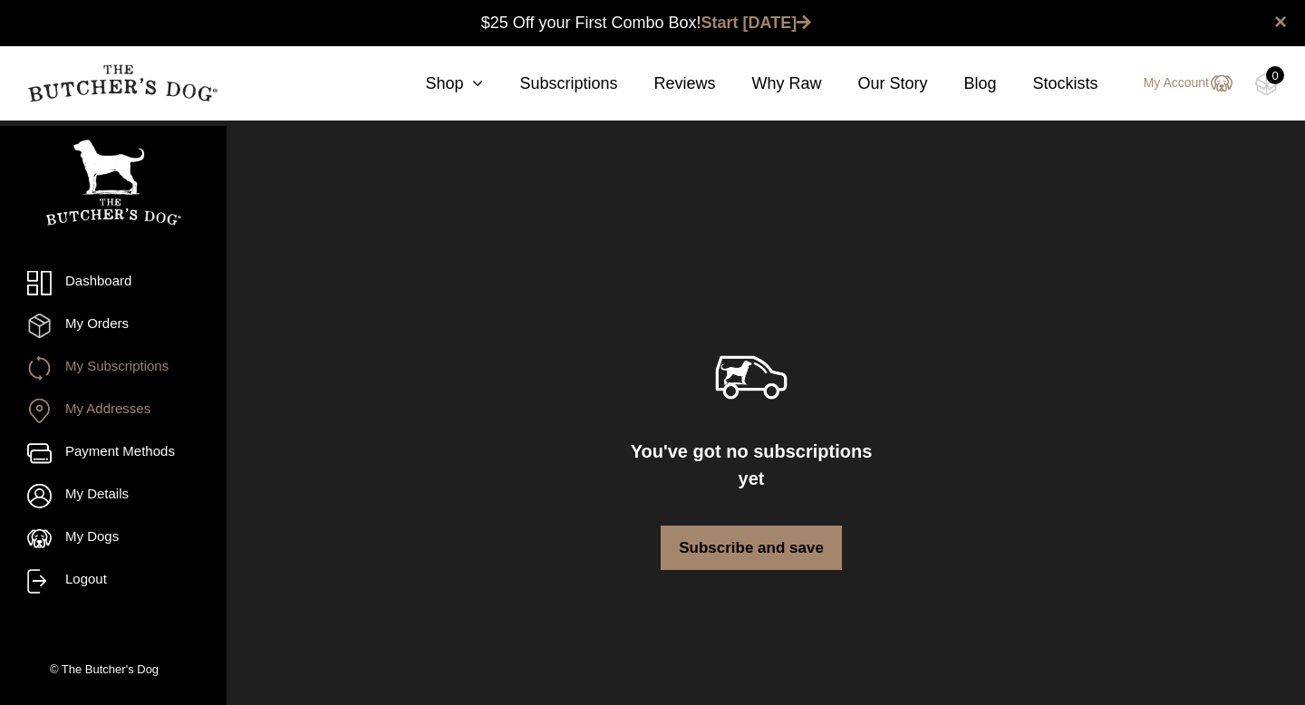
click at [138, 411] on link "My Addresses" at bounding box center [113, 411] width 172 height 24
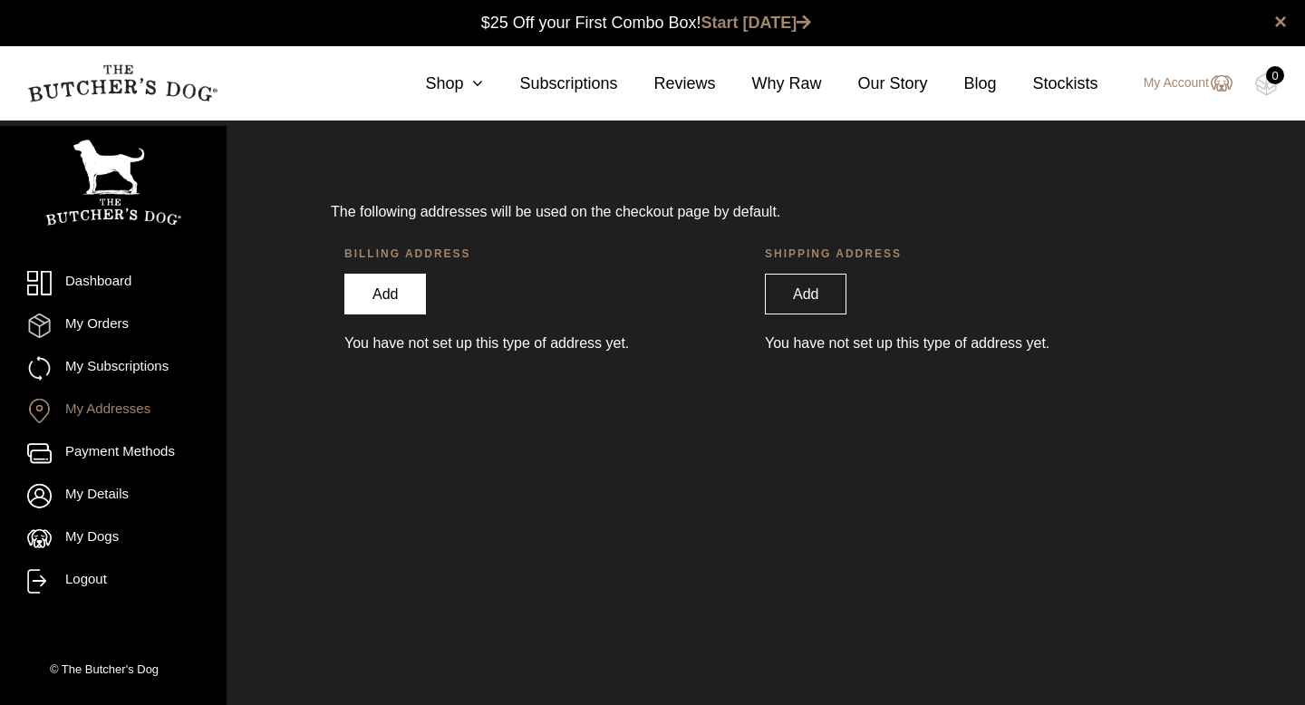
click at [383, 291] on link "Add" at bounding box center [385, 294] width 82 height 41
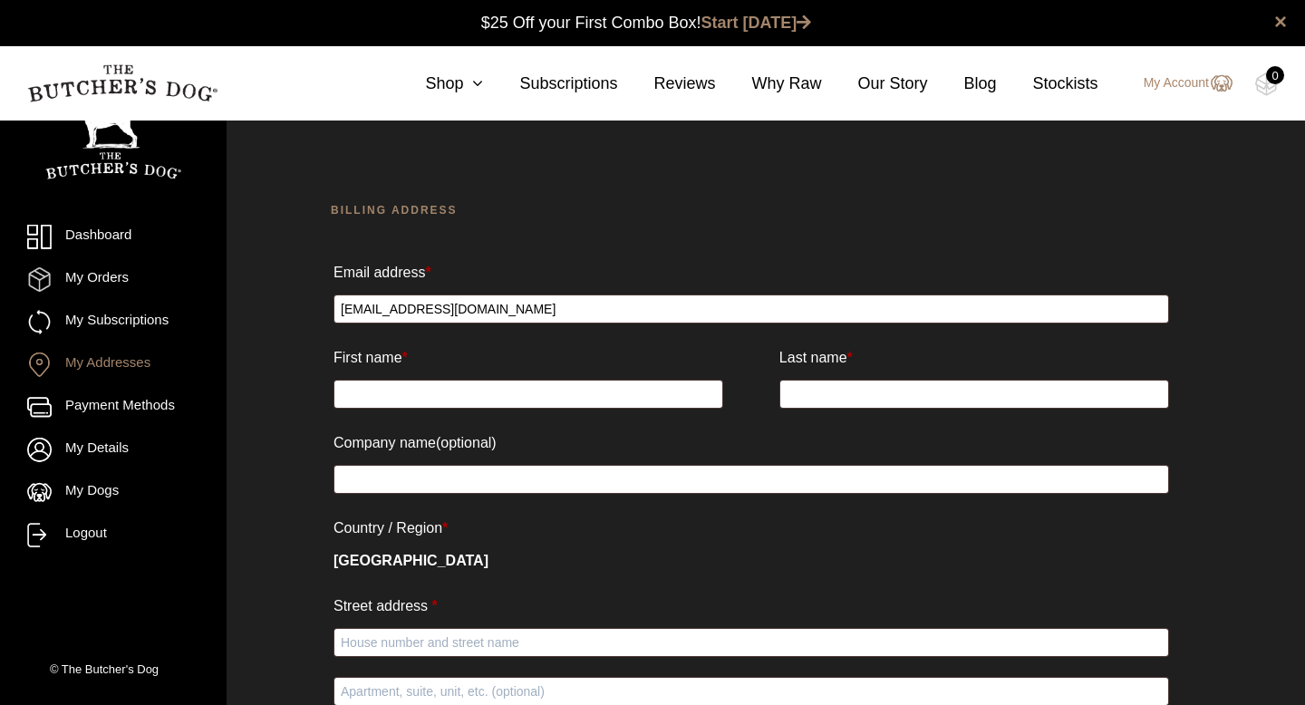
scroll to position [1, 0]
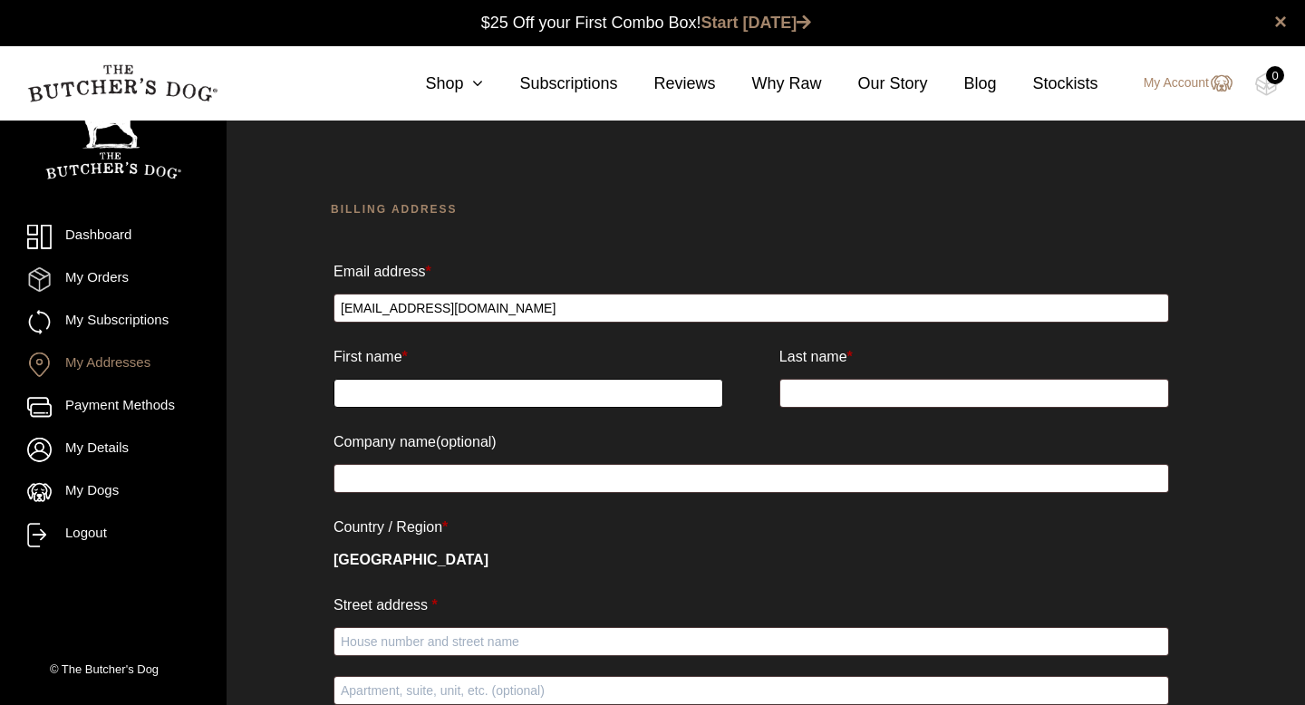
click at [437, 403] on input "First name *" at bounding box center [529, 393] width 390 height 29
type input "Rebecca"
click at [815, 394] on input "Last name *" at bounding box center [975, 393] width 390 height 29
type input "[PERSON_NAME]"
type input "[STREET_ADDRESS]"
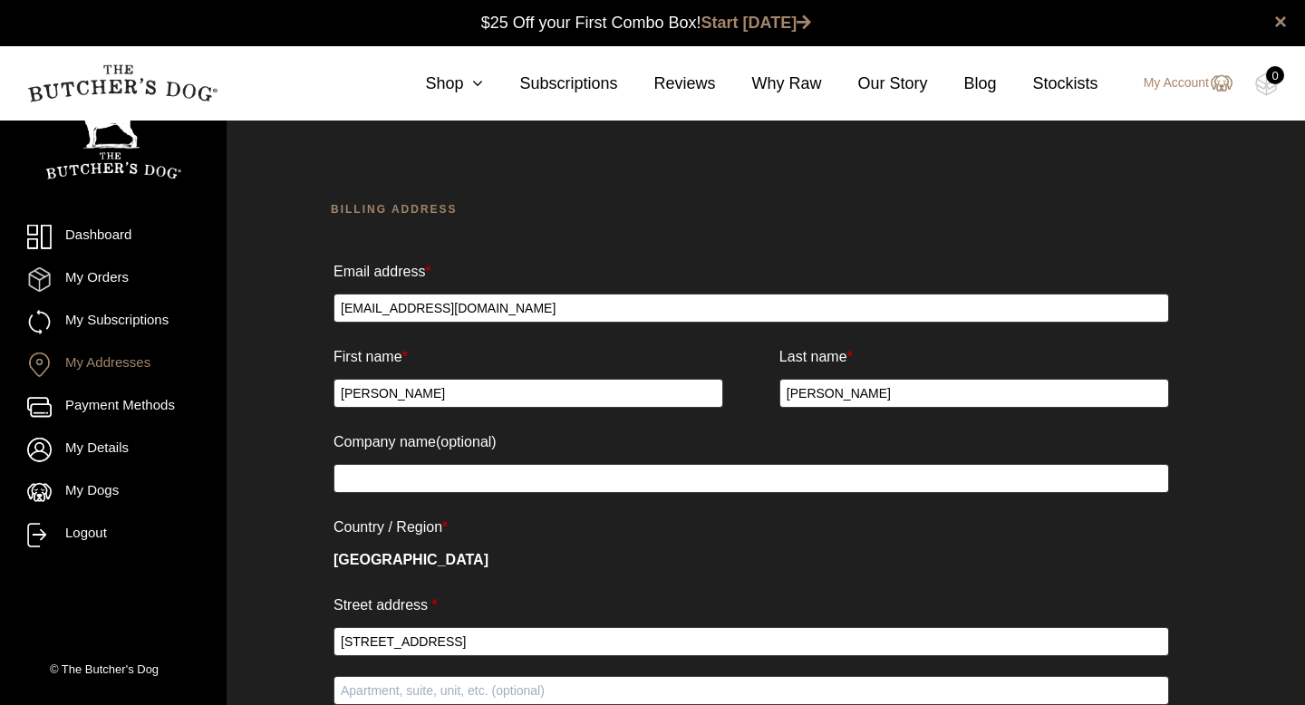
type input "Randwick"
select select "[GEOGRAPHIC_DATA]"
type input "2031"
type input "0413330336"
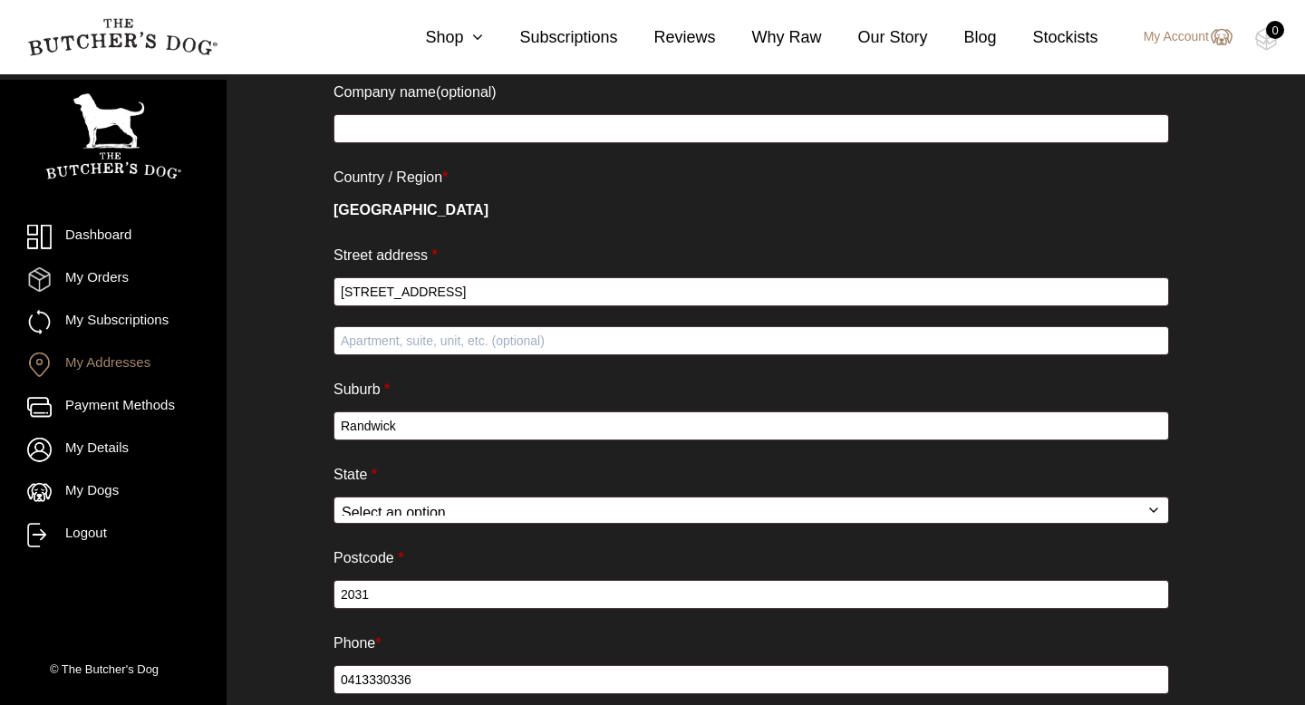
scroll to position [479, 0]
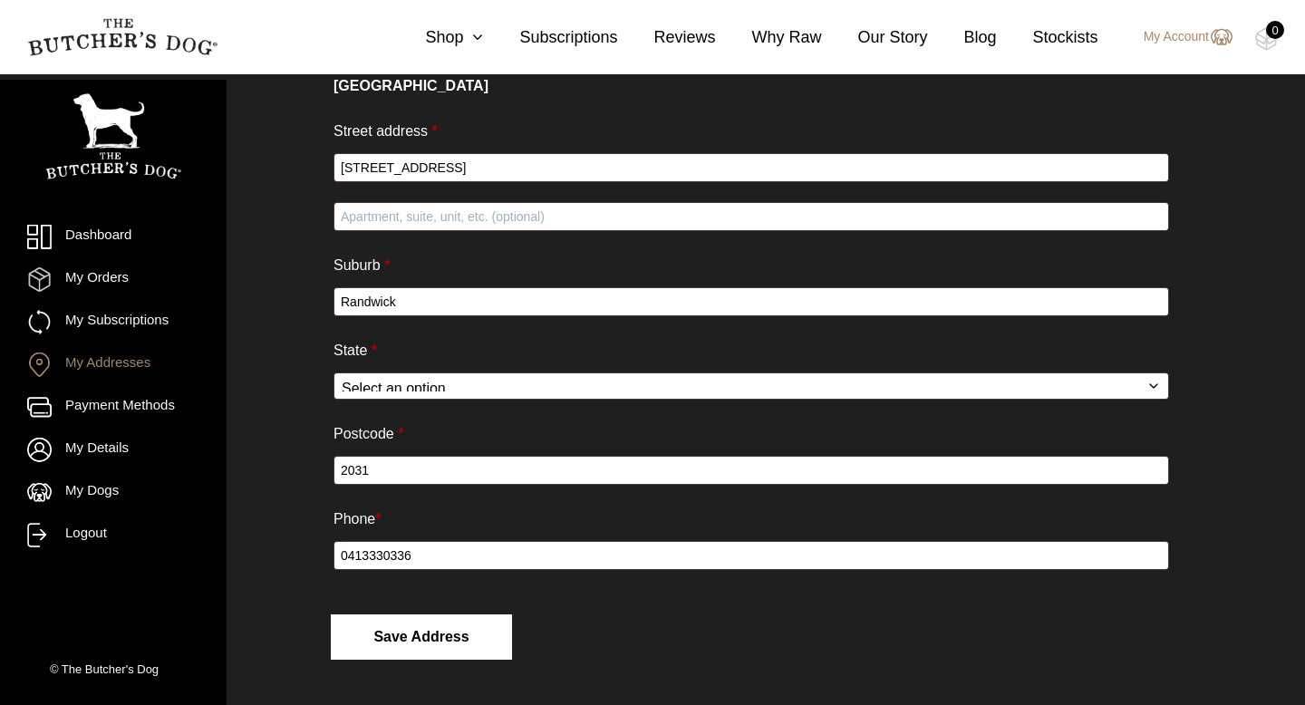
type input "[PERSON_NAME]"
click at [451, 629] on button "Save address" at bounding box center [421, 637] width 181 height 45
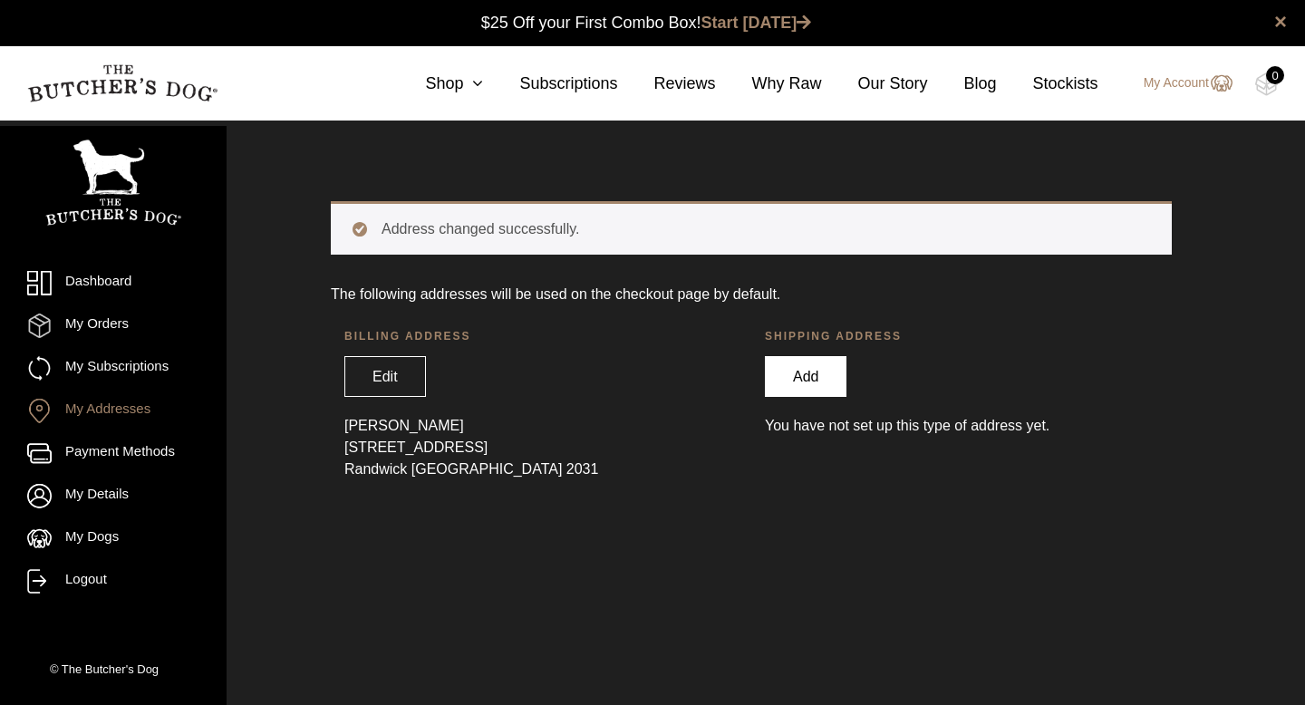
click at [816, 370] on link "Add" at bounding box center [806, 376] width 82 height 41
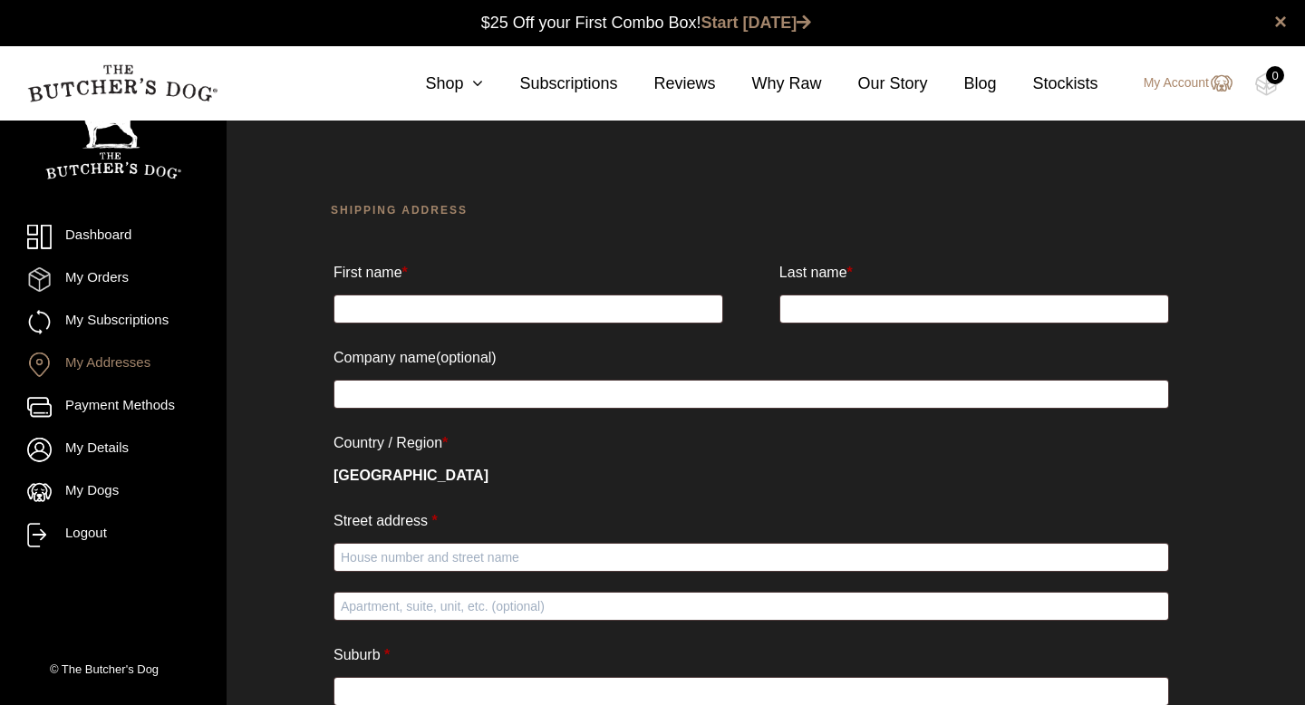
scroll to position [1, 0]
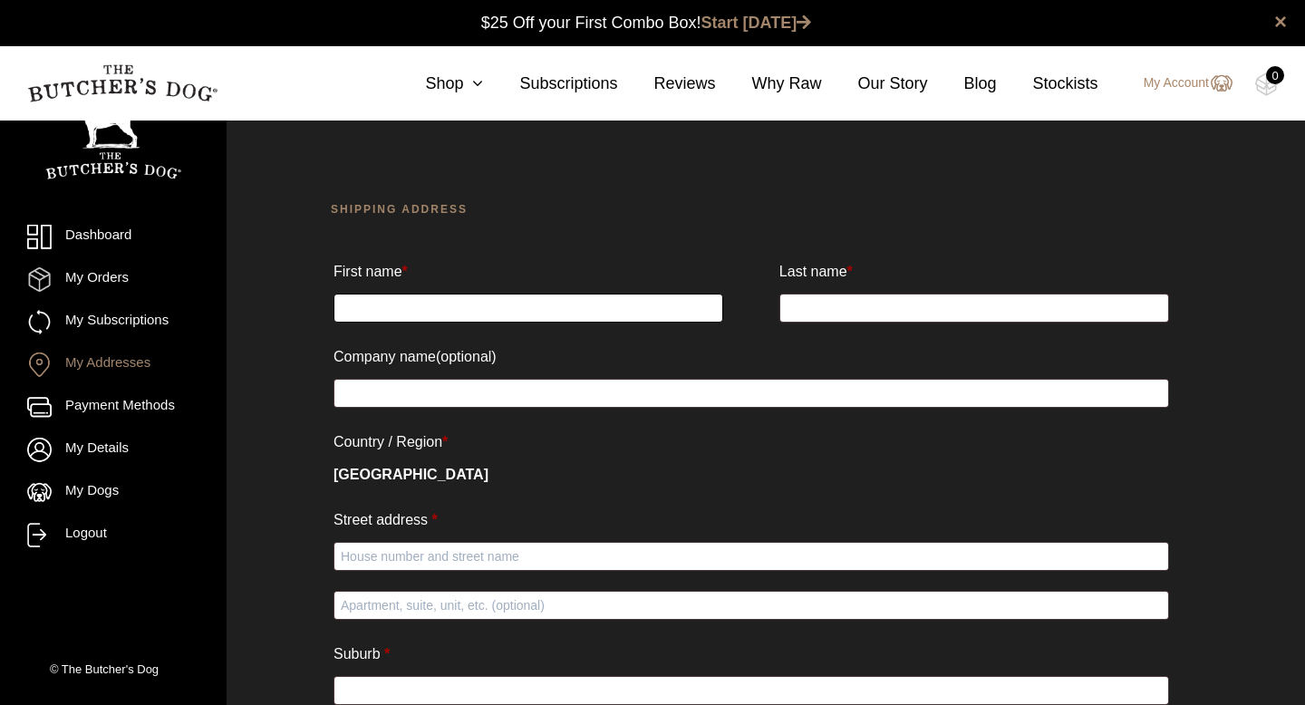
click at [534, 313] on input "First name *" at bounding box center [529, 308] width 390 height 29
type input "Rebecca"
type input "[PERSON_NAME]"
type input "23 Coogee Street"
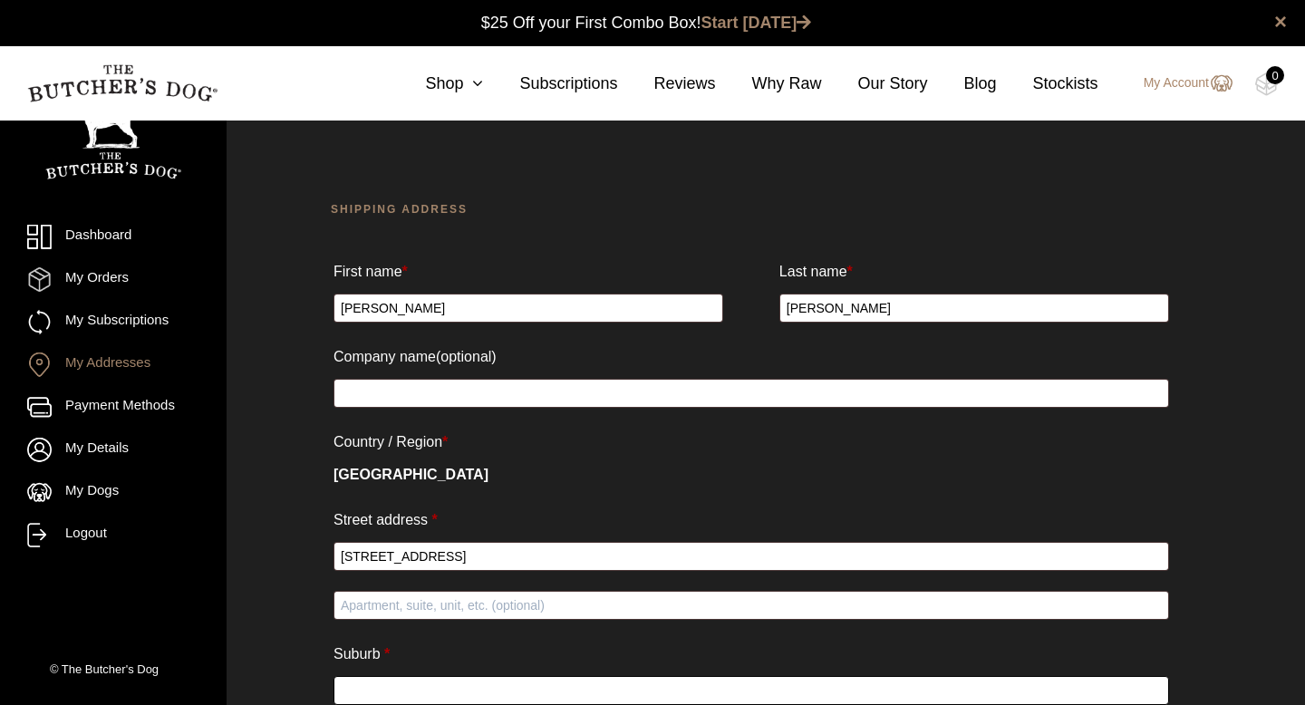
type input "Randwick"
select select "NSW"
type input "2031"
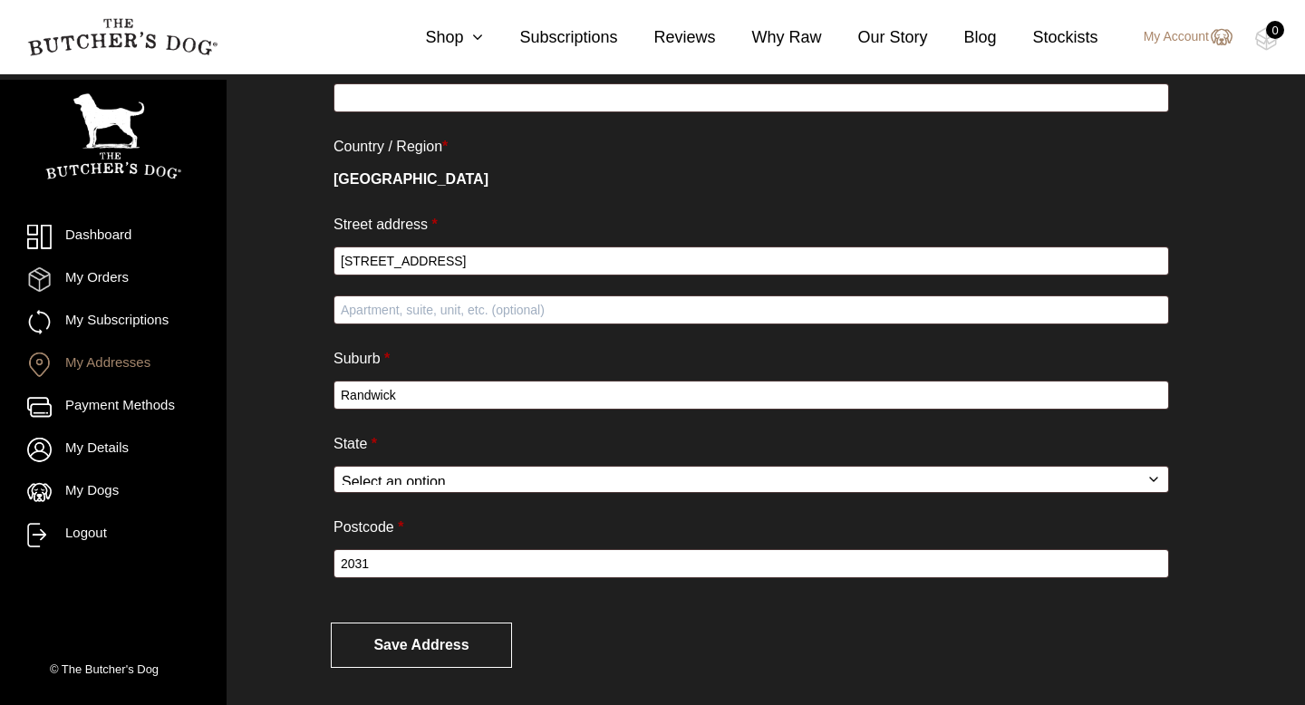
scroll to position [307, 0]
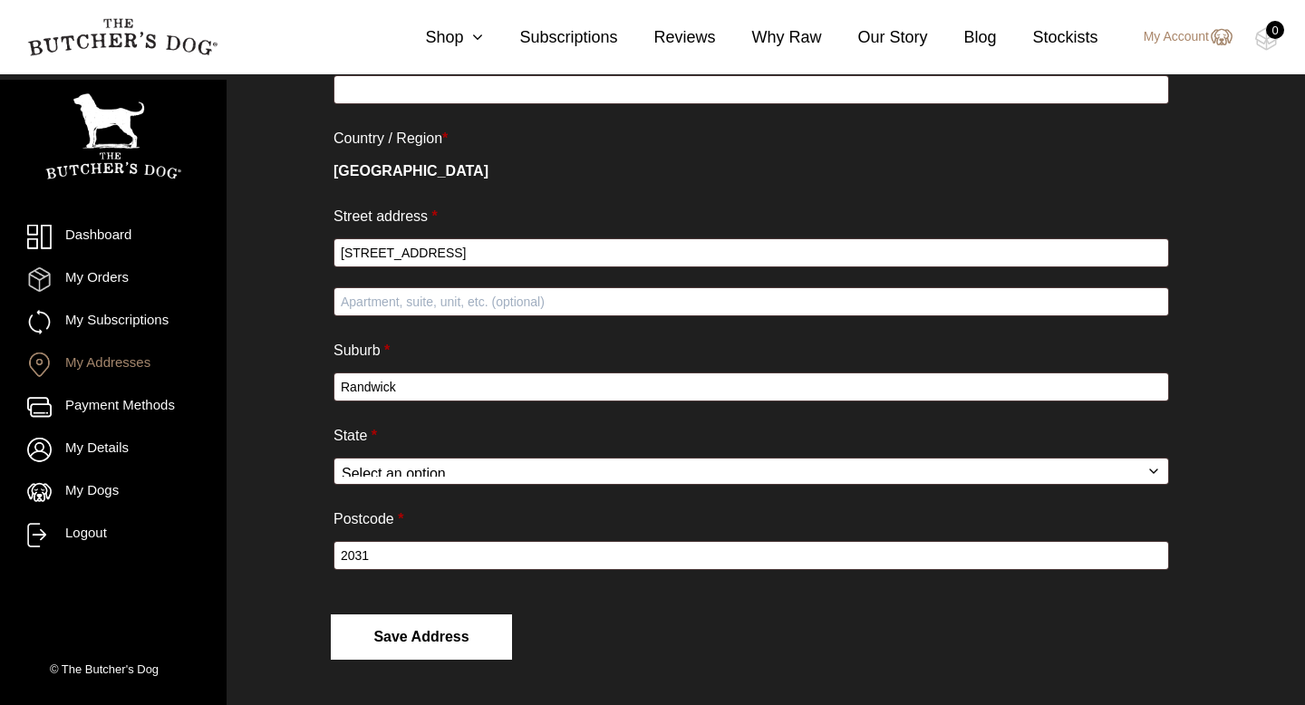
click at [473, 636] on button "Save address" at bounding box center [421, 637] width 181 height 45
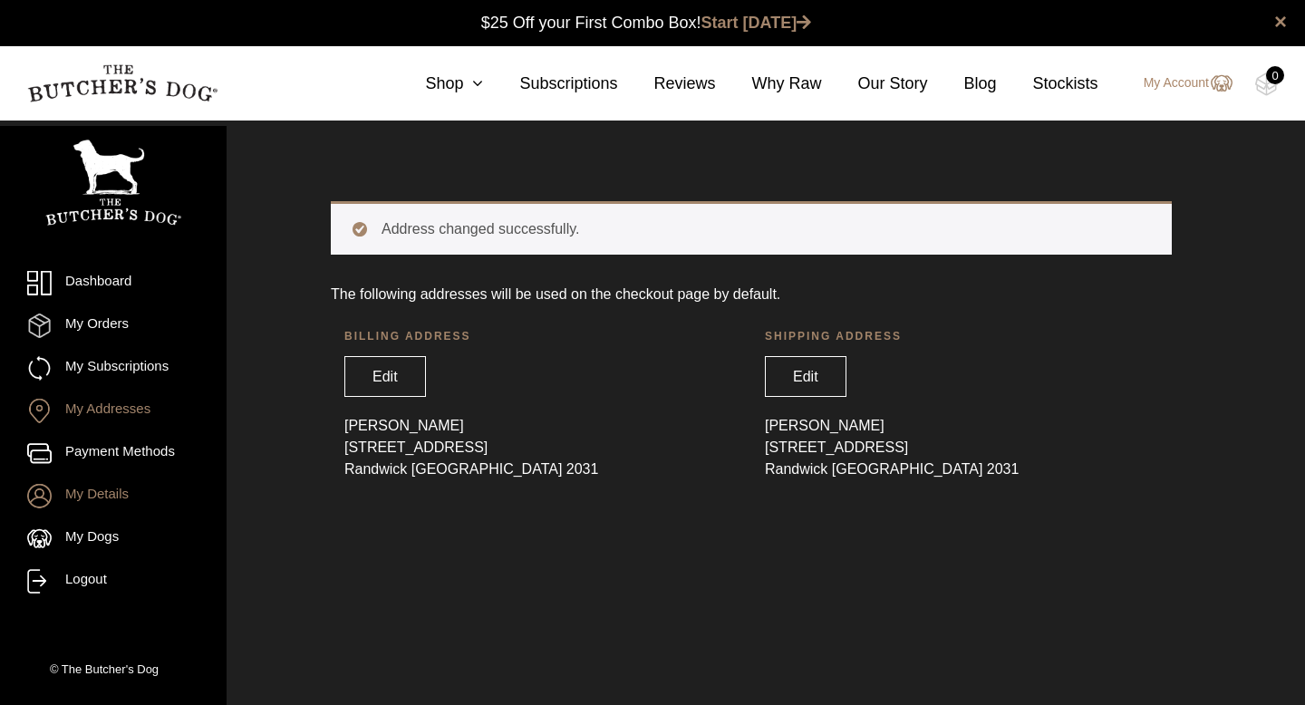
click at [112, 492] on link "My Details" at bounding box center [113, 496] width 172 height 24
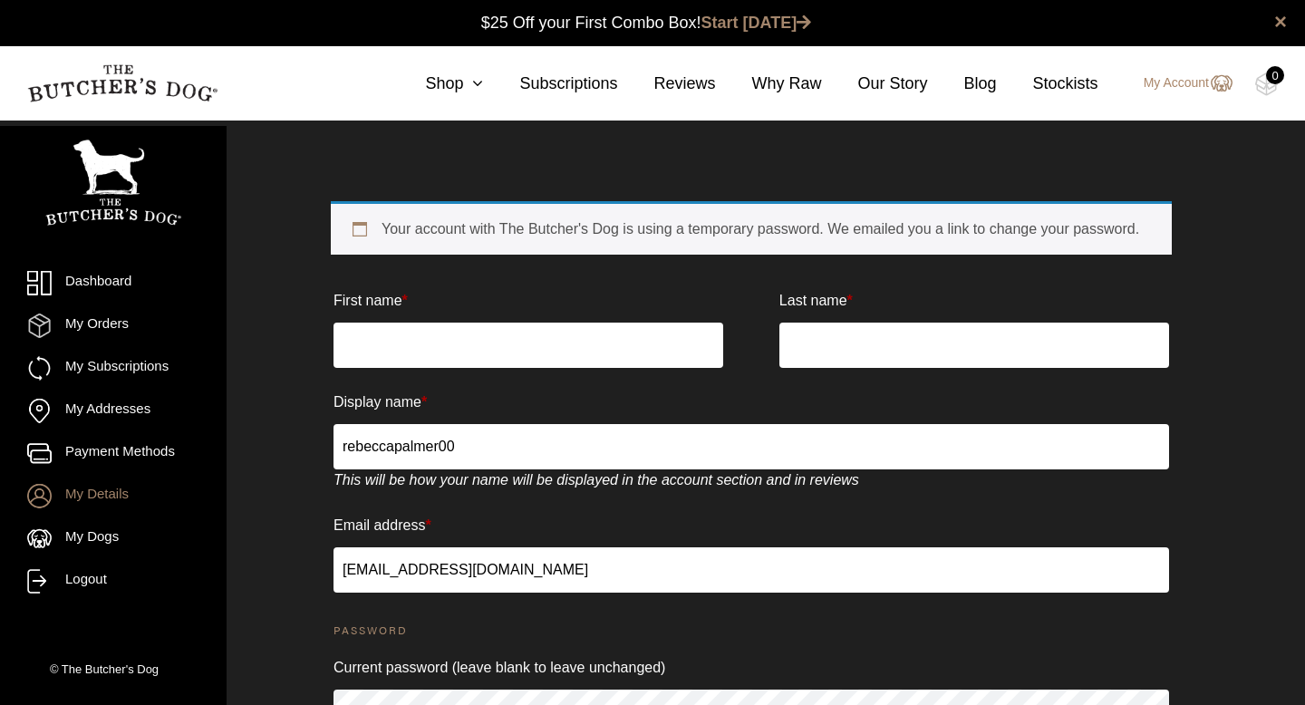
scroll to position [1, 0]
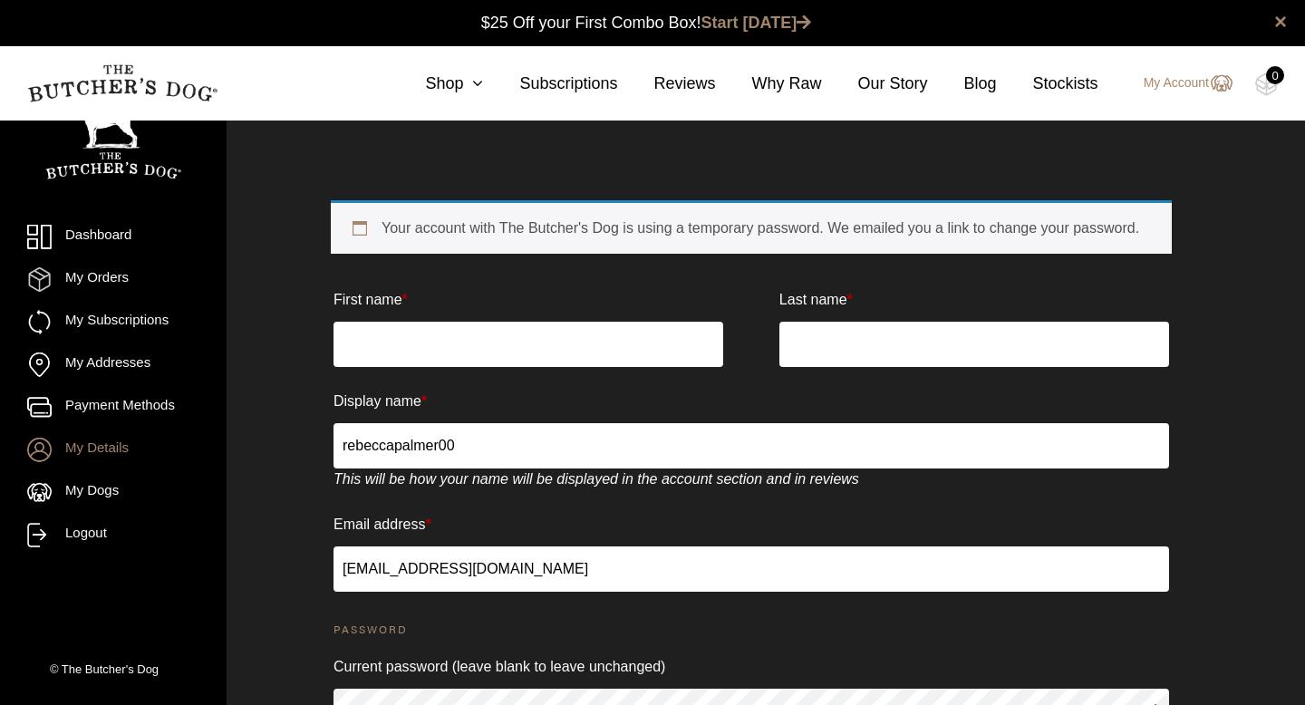
click at [458, 348] on input "First name *" at bounding box center [529, 344] width 390 height 45
type input "[PERSON_NAME]"
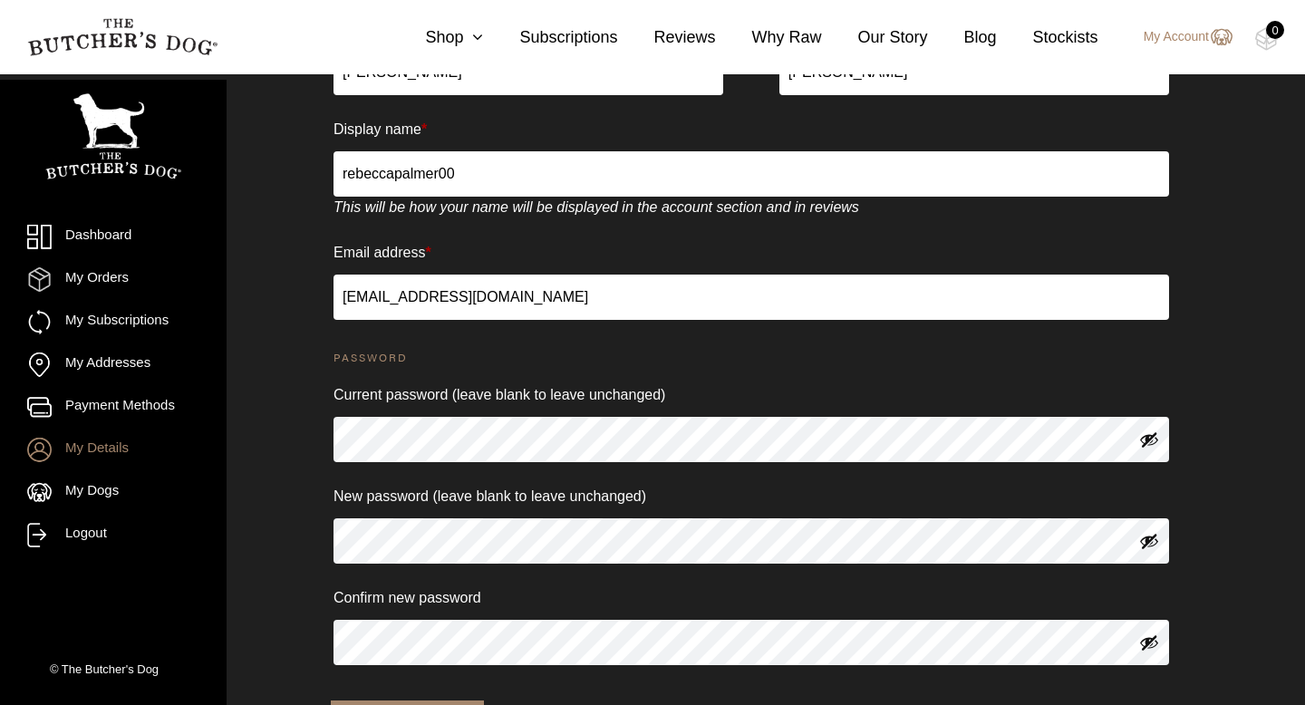
scroll to position [381, 0]
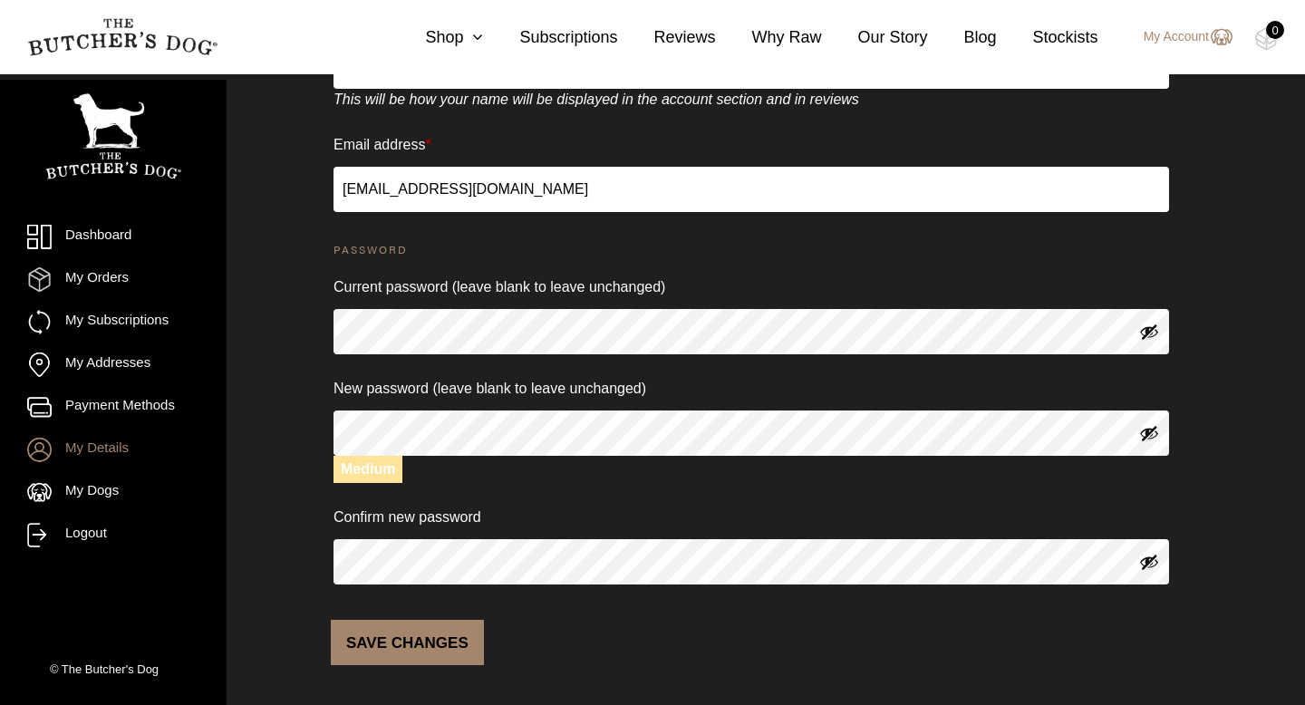
click at [405, 661] on button "Save changes" at bounding box center [407, 642] width 153 height 45
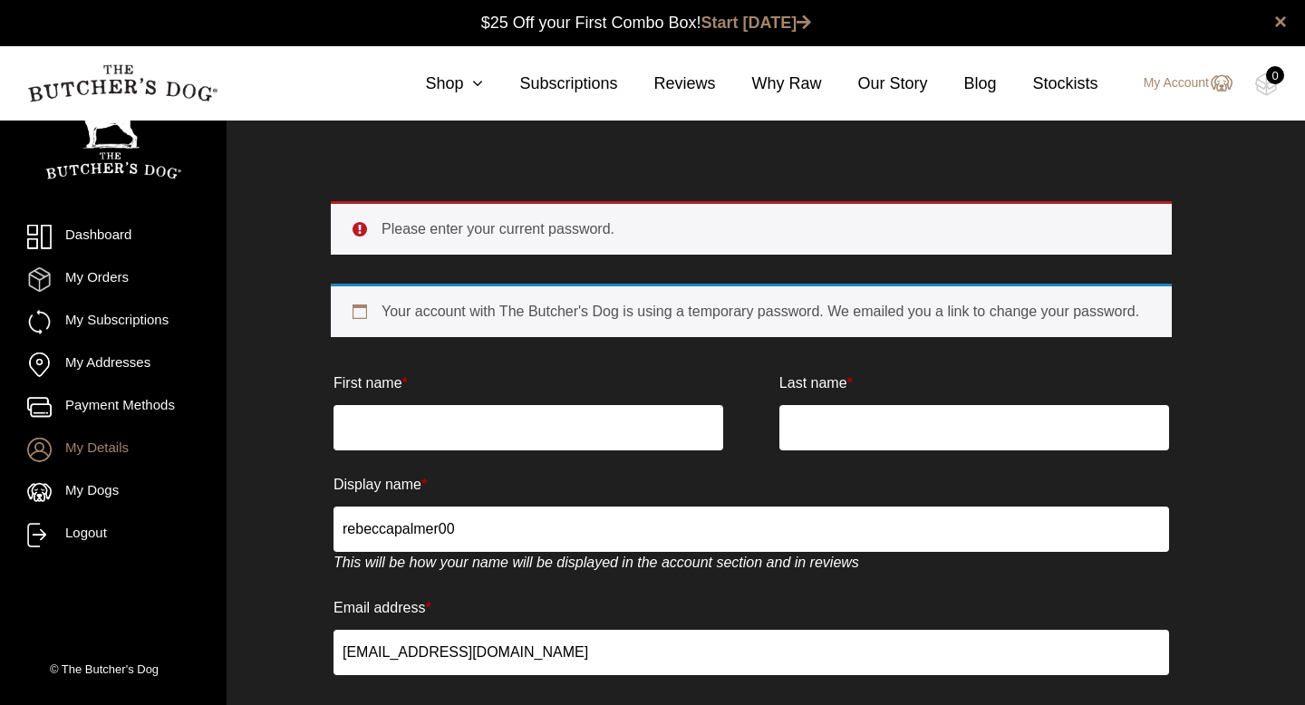
scroll to position [1, 0]
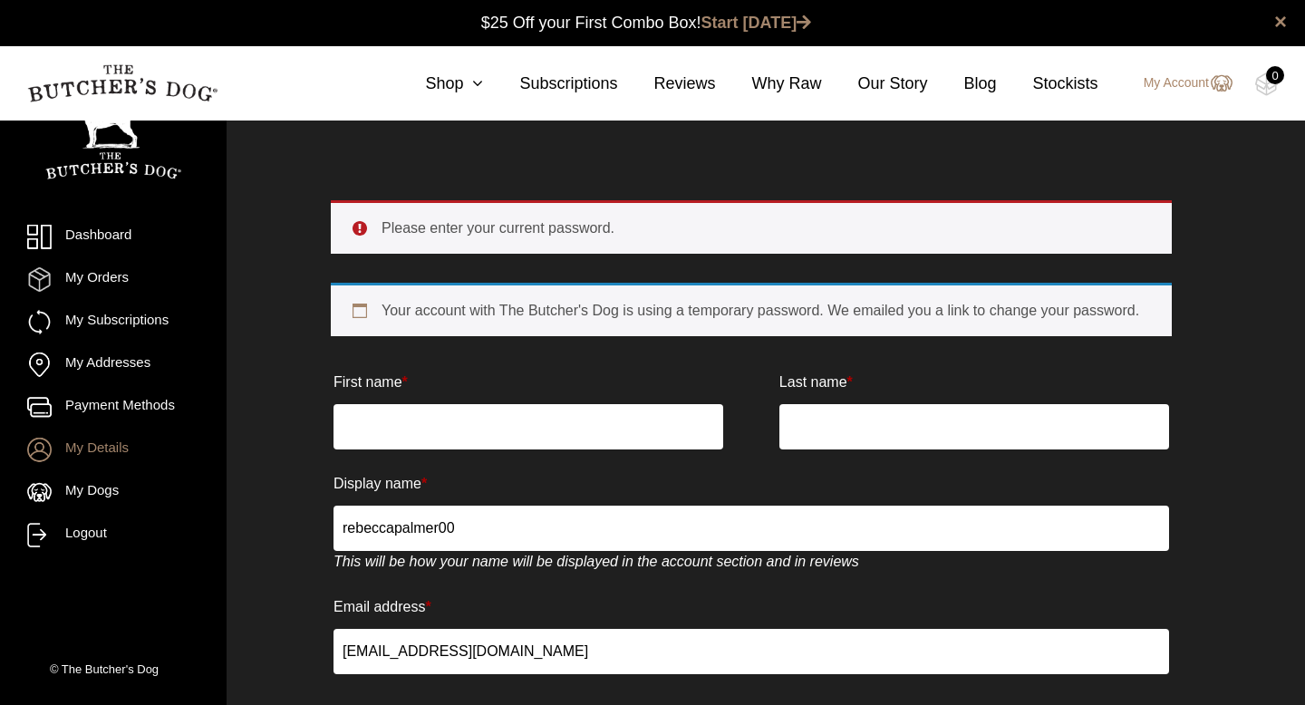
click at [441, 450] on input "First name *" at bounding box center [529, 426] width 390 height 45
type input "Rebecca"
type input "Palmer"
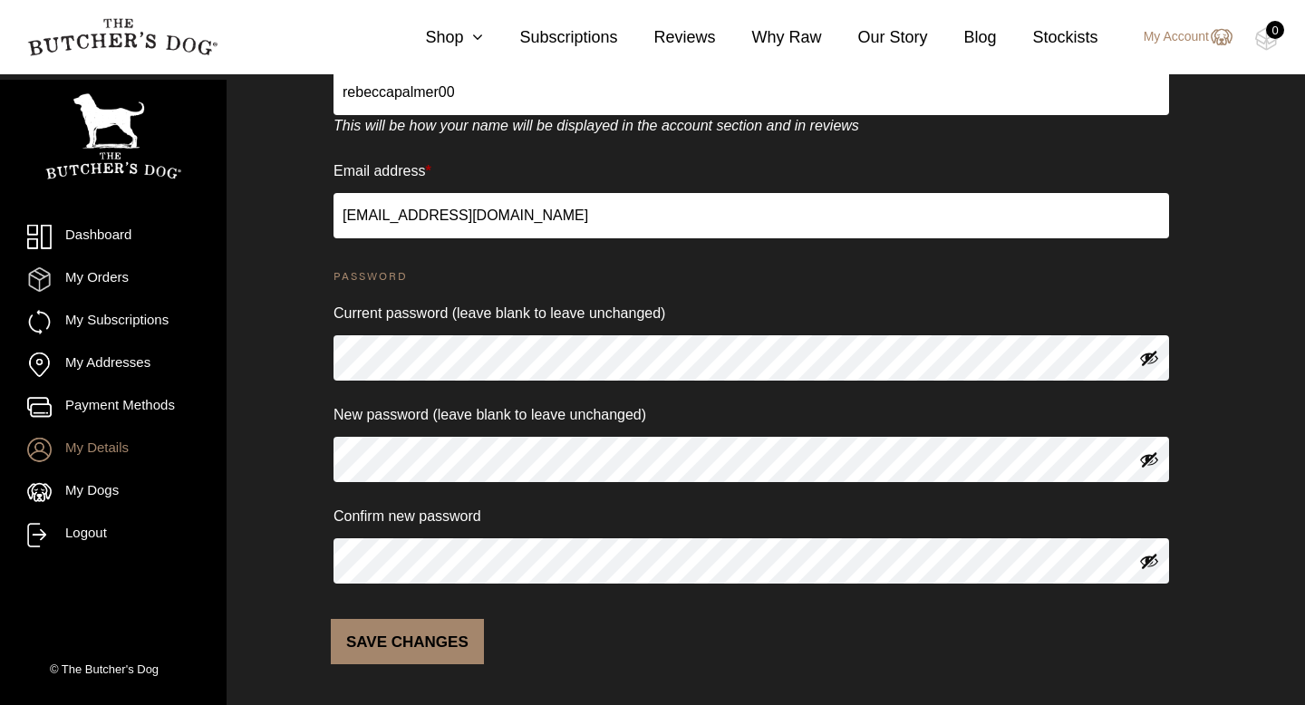
scroll to position [463, 0]
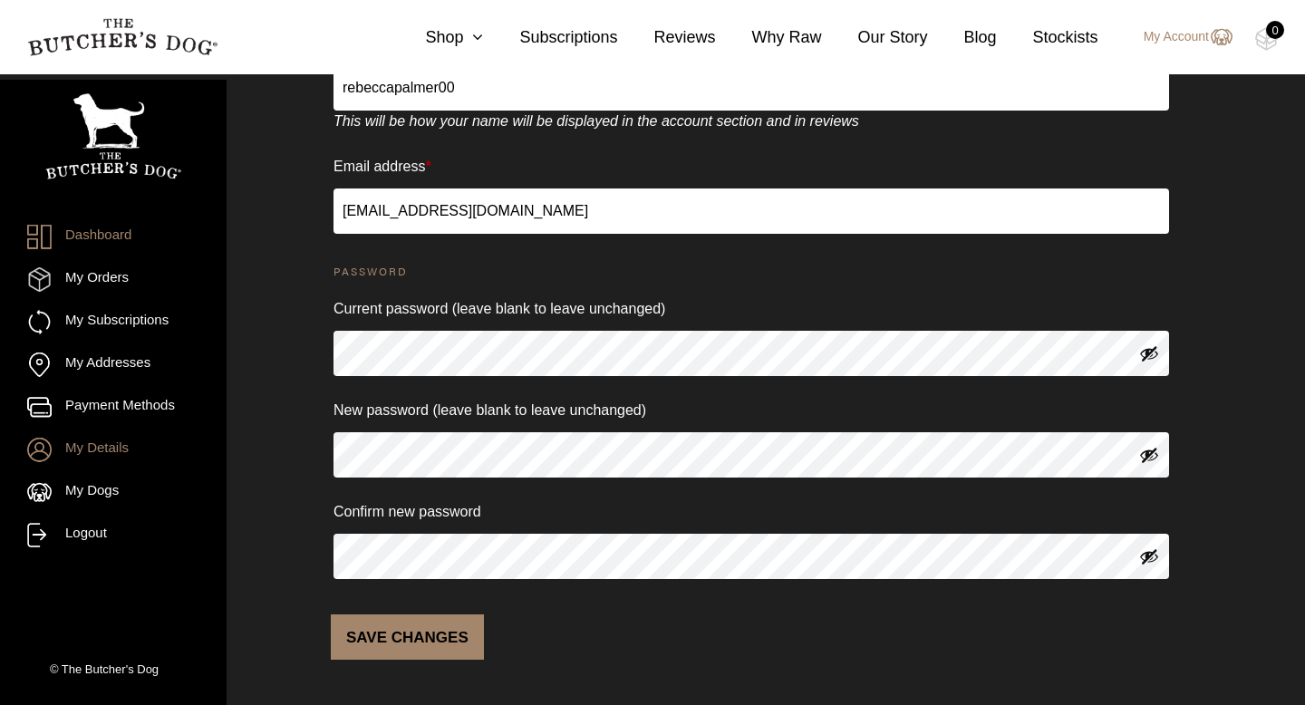
click at [93, 239] on link "Dashboard" at bounding box center [113, 237] width 172 height 24
click at [463, 36] on icon at bounding box center [473, 37] width 20 height 16
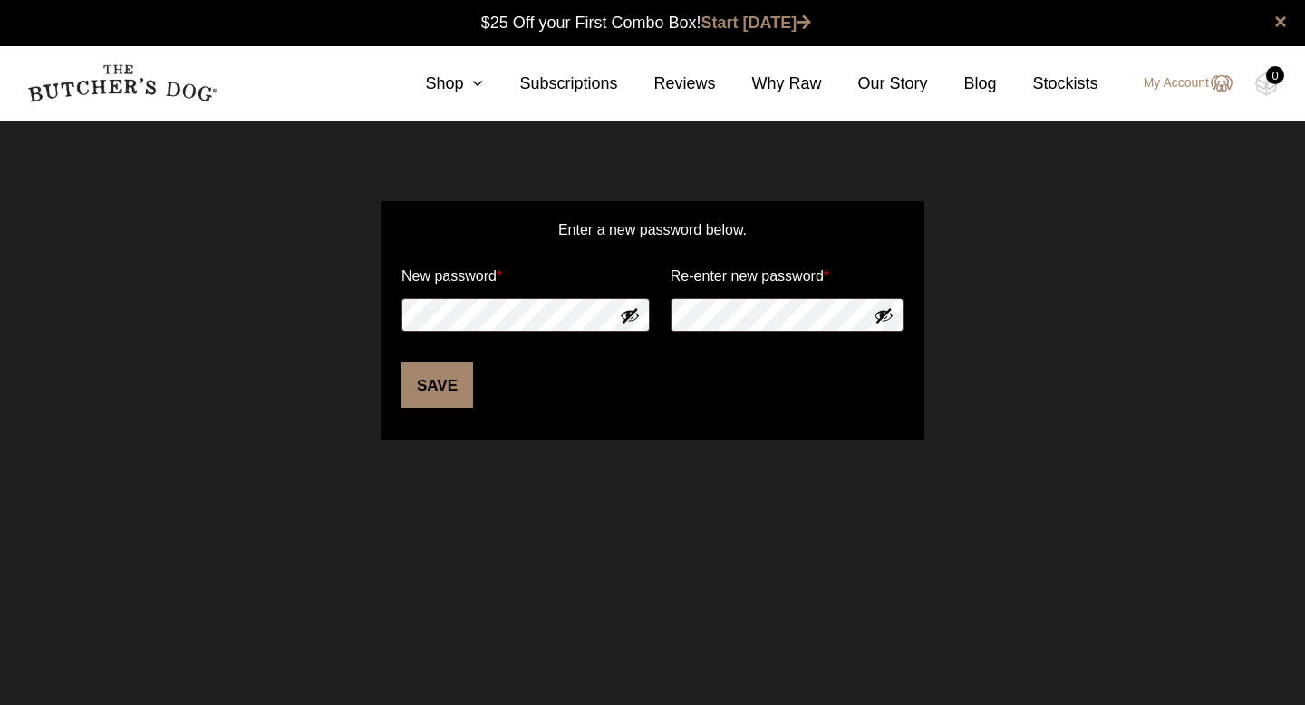
click at [630, 312] on button "Show password" at bounding box center [630, 315] width 20 height 20
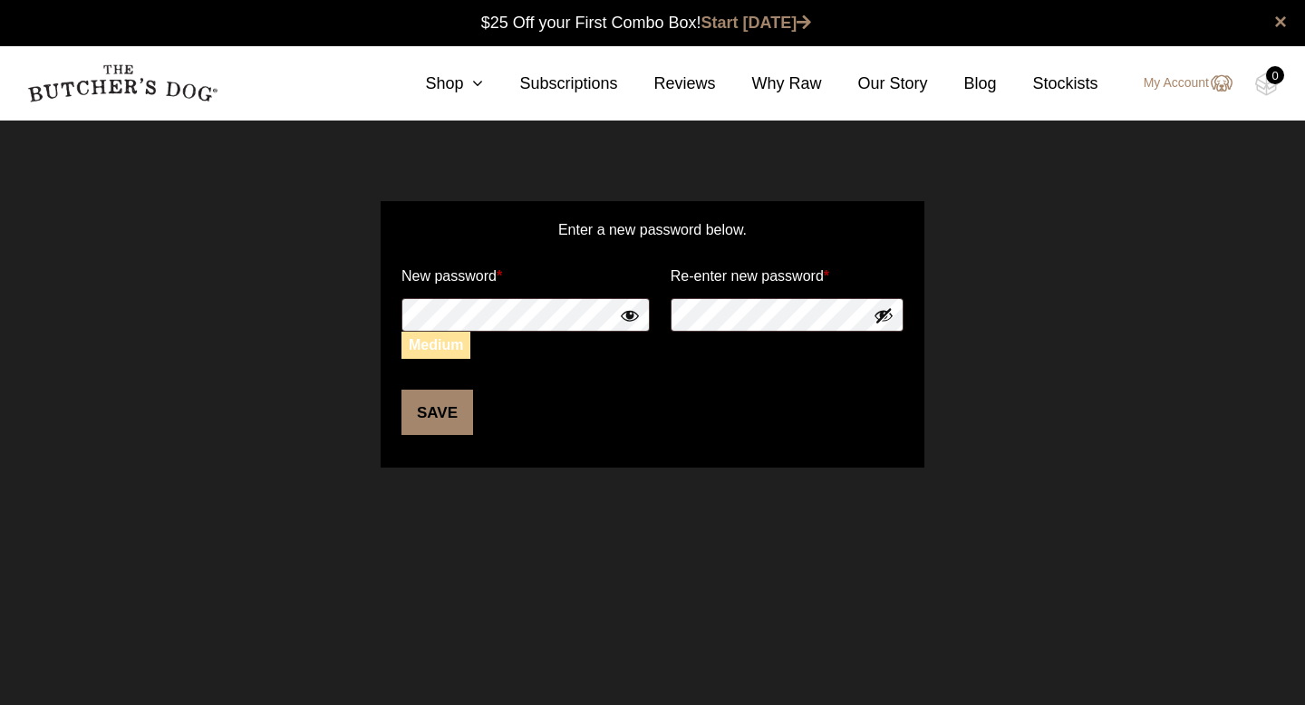
click at [886, 307] on button "Show password" at bounding box center [884, 315] width 20 height 20
click at [432, 404] on button "Save" at bounding box center [438, 412] width 72 height 45
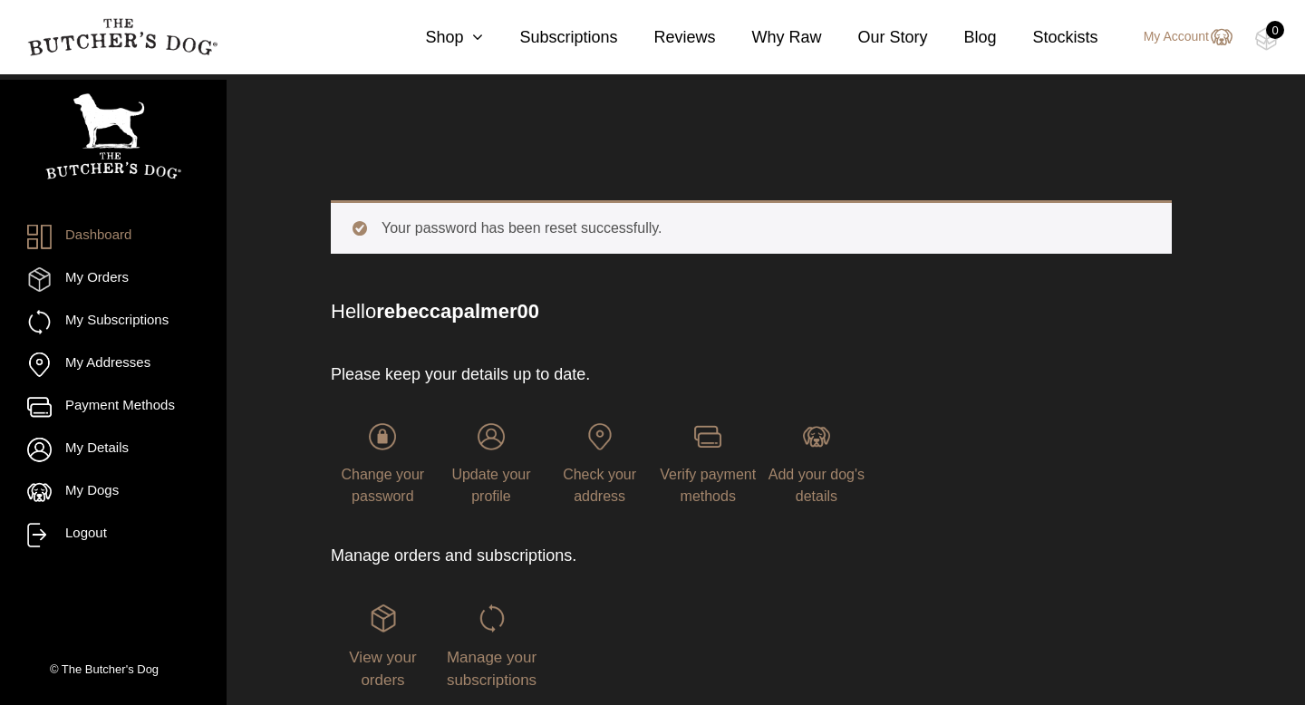
scroll to position [47, 0]
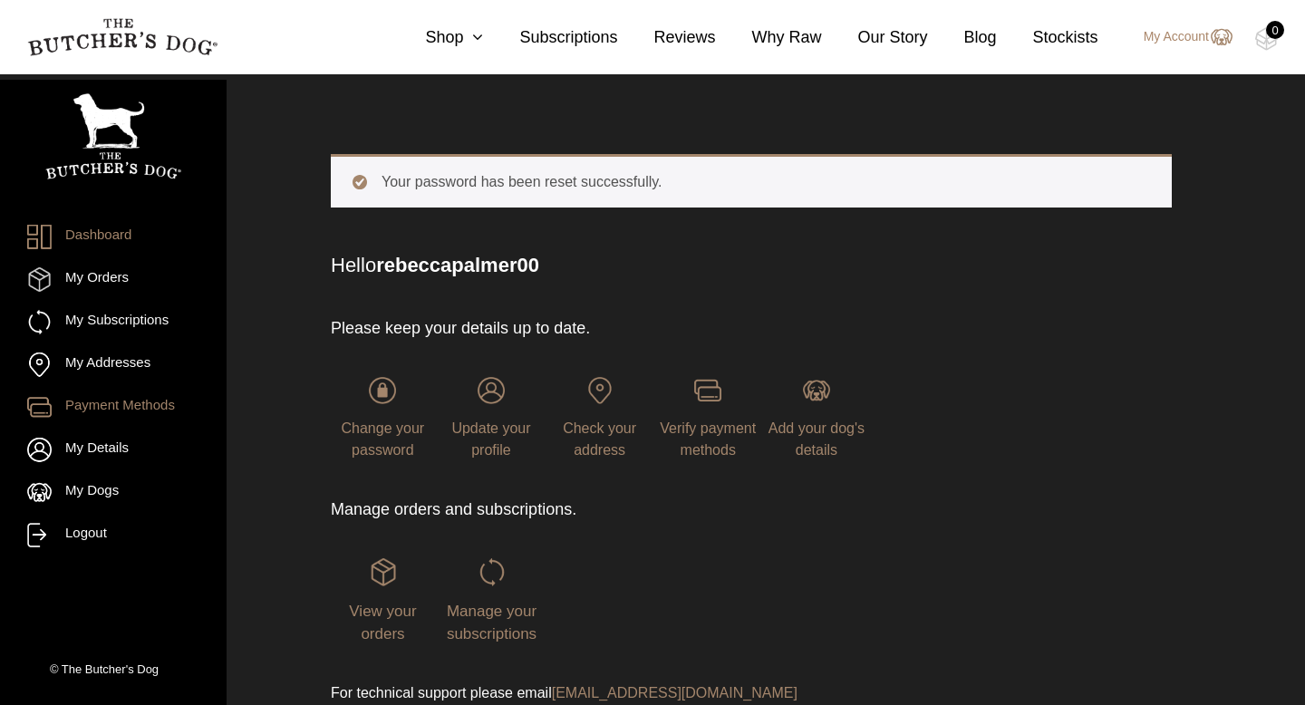
click at [112, 410] on link "Payment Methods" at bounding box center [113, 407] width 172 height 24
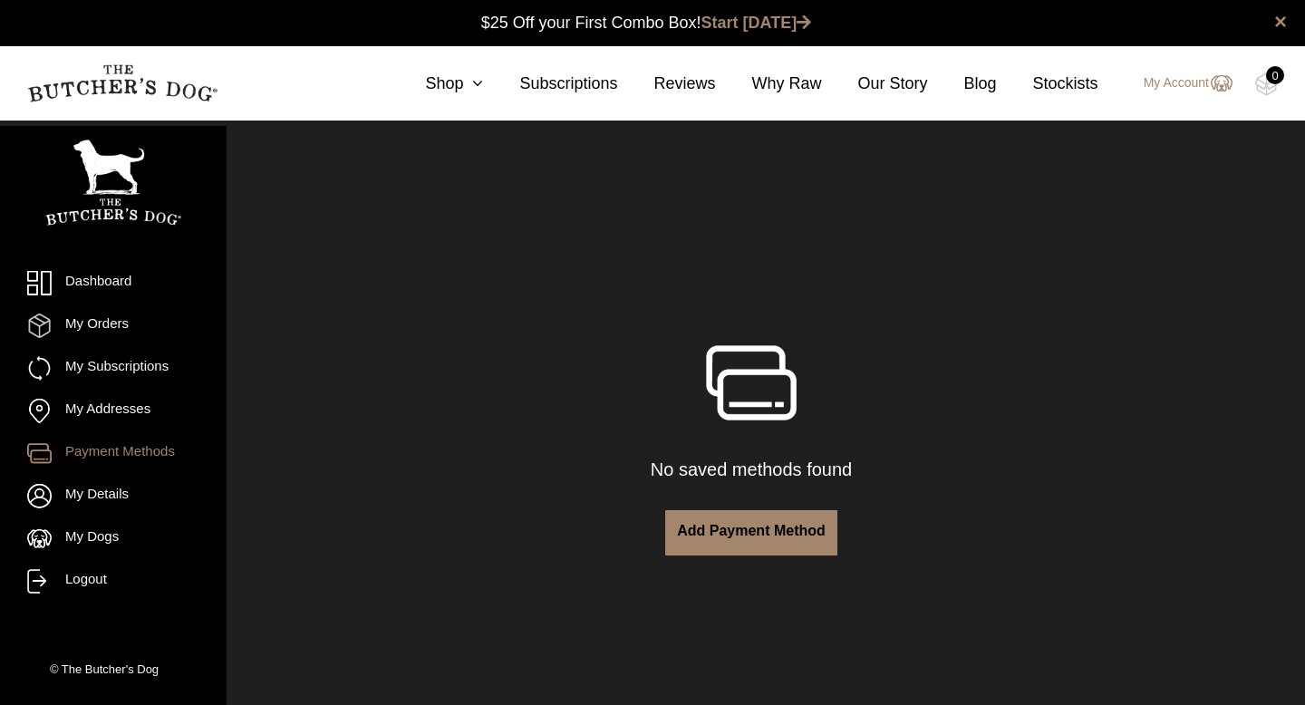
click at [731, 522] on link "Add payment method" at bounding box center [751, 532] width 172 height 45
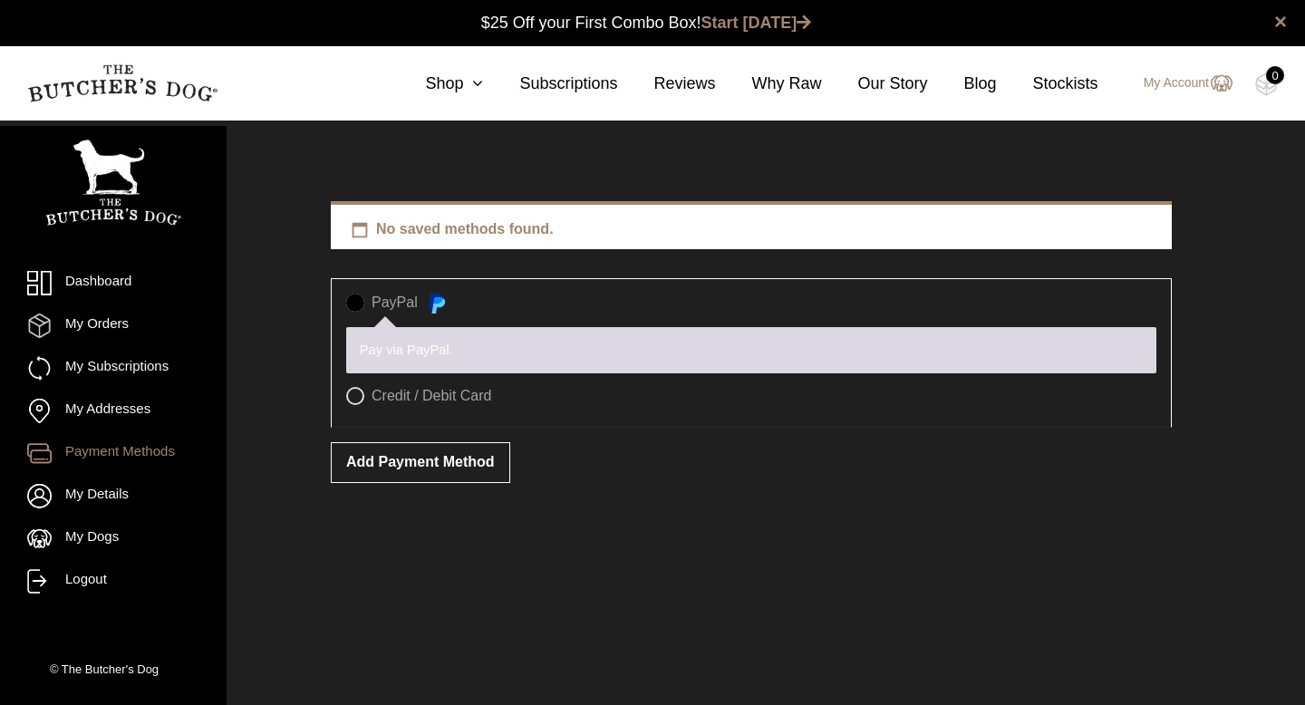
click at [360, 392] on label "Credit / Debit Card" at bounding box center [751, 396] width 810 height 18
radio input "true"
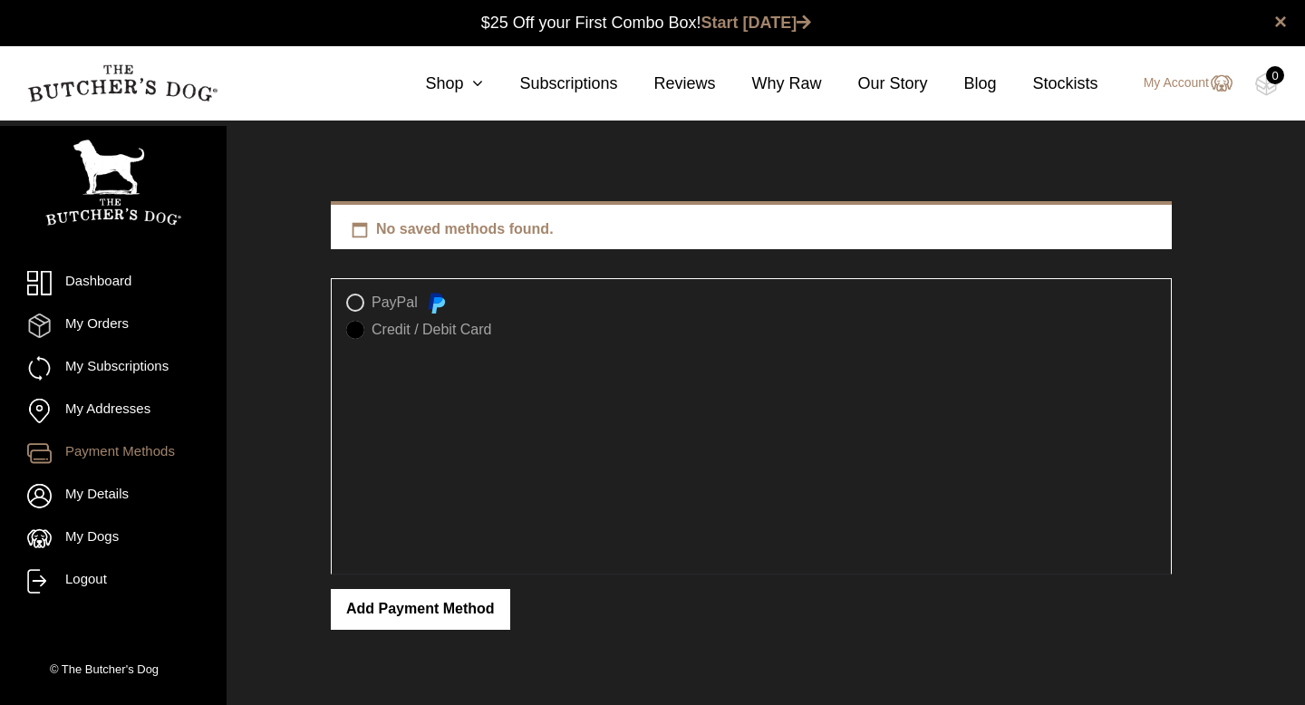
click at [471, 607] on button "Add payment method" at bounding box center [420, 609] width 179 height 41
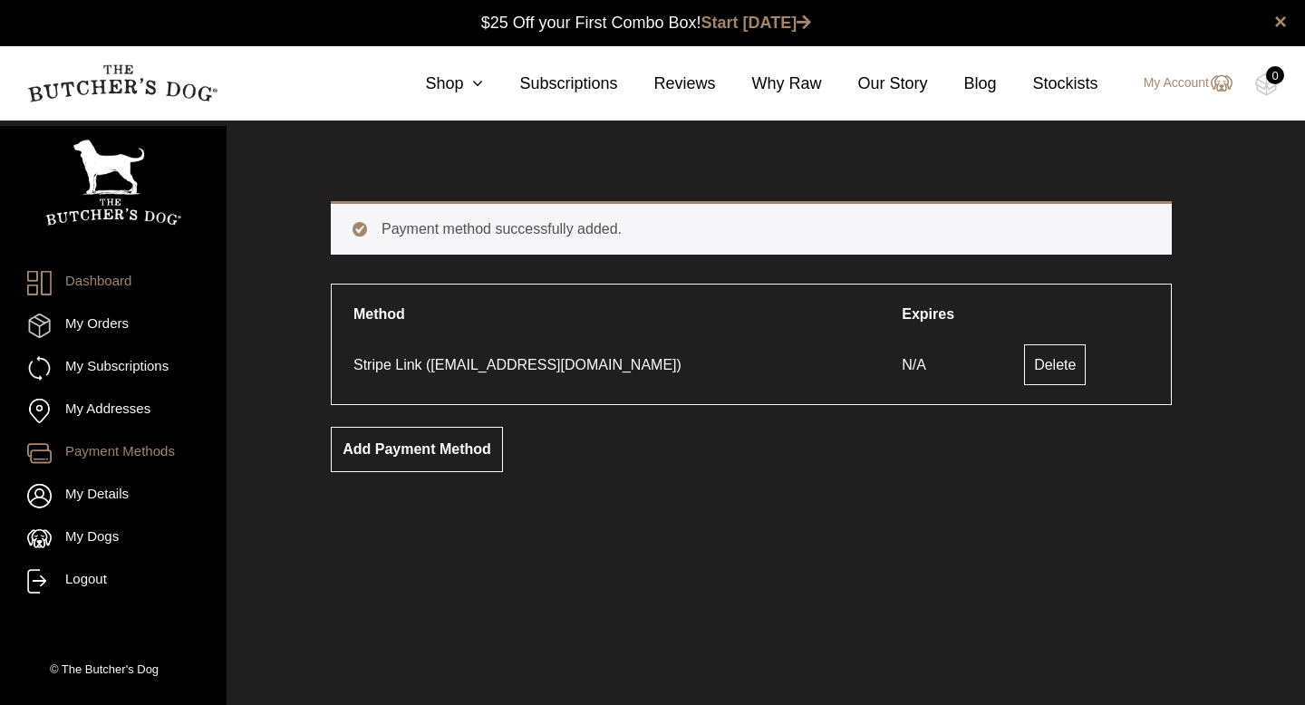
click at [115, 281] on link "Dashboard" at bounding box center [113, 283] width 172 height 24
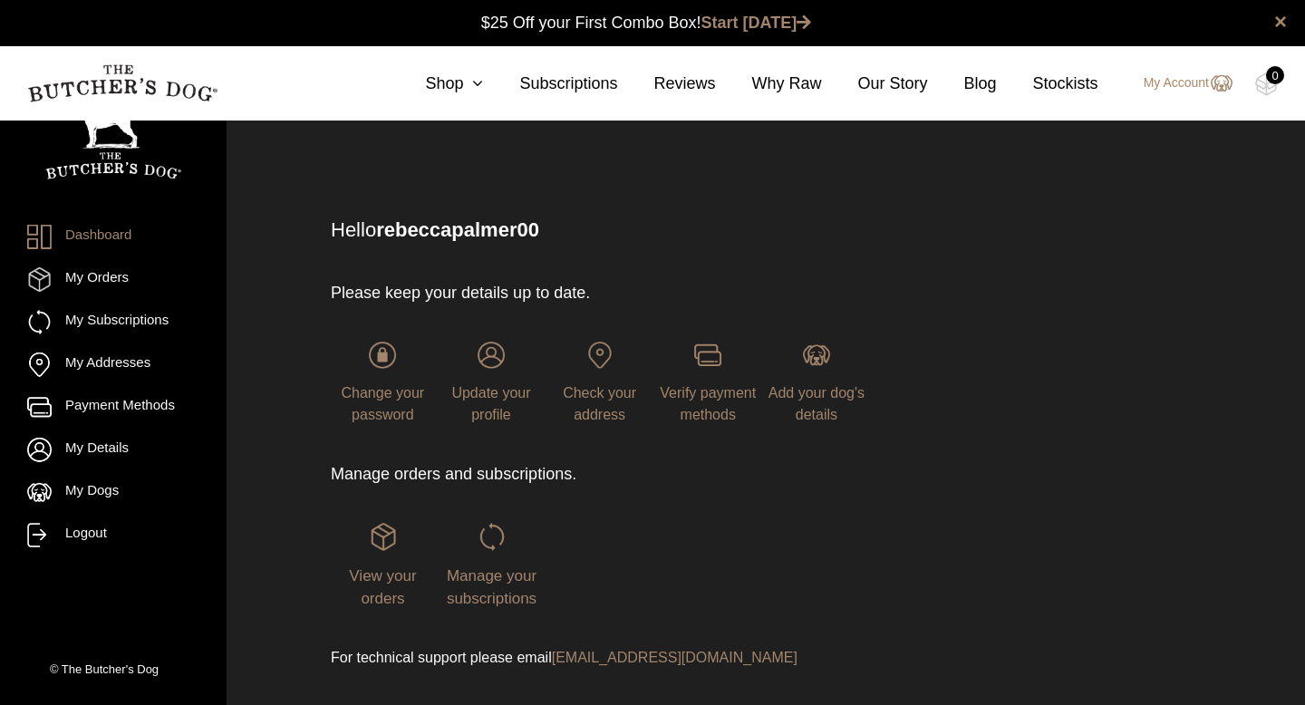
scroll to position [1, 0]
click at [1079, 86] on link "Stockists" at bounding box center [1048, 84] width 102 height 24
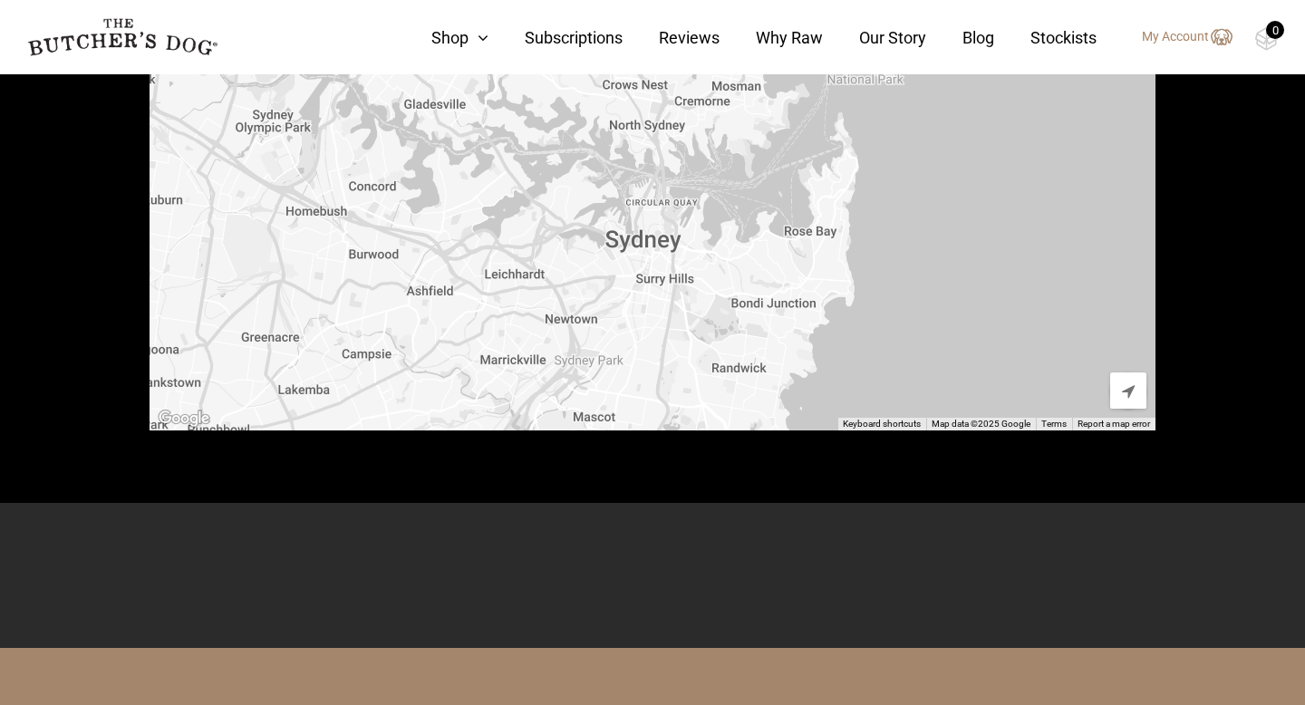
scroll to position [713, 0]
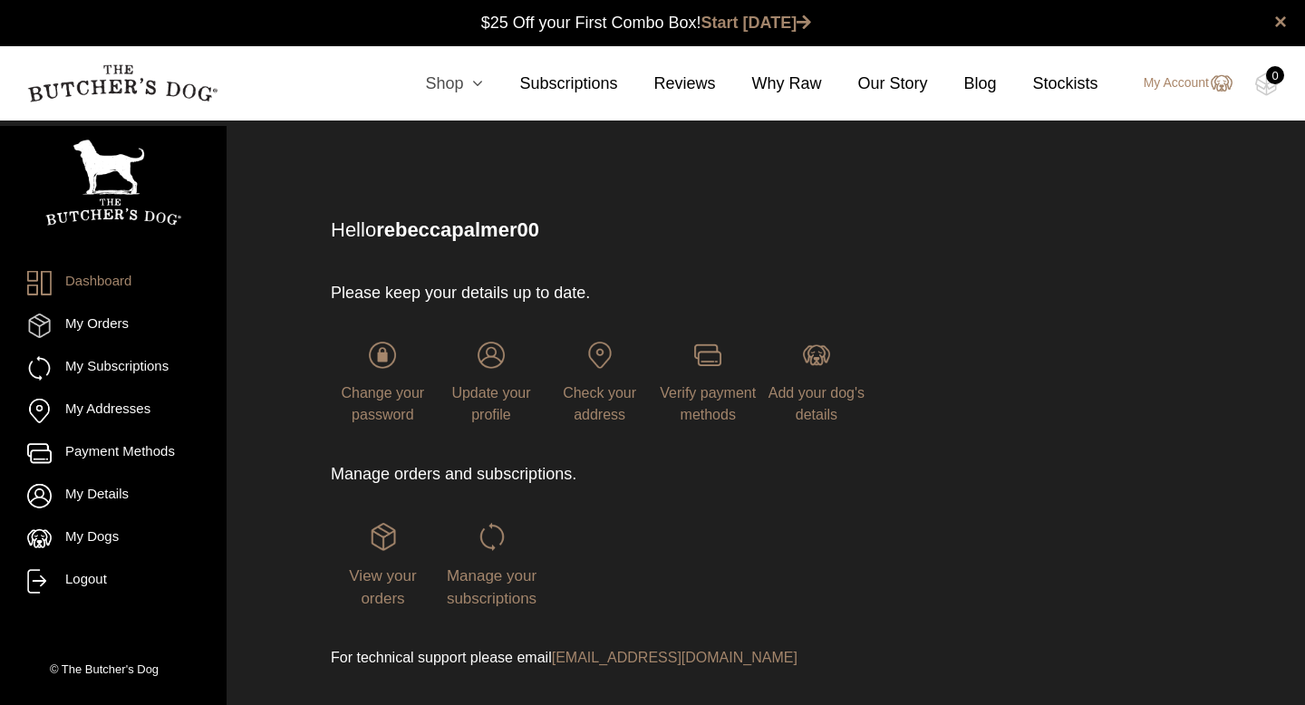
scroll to position [1, 0]
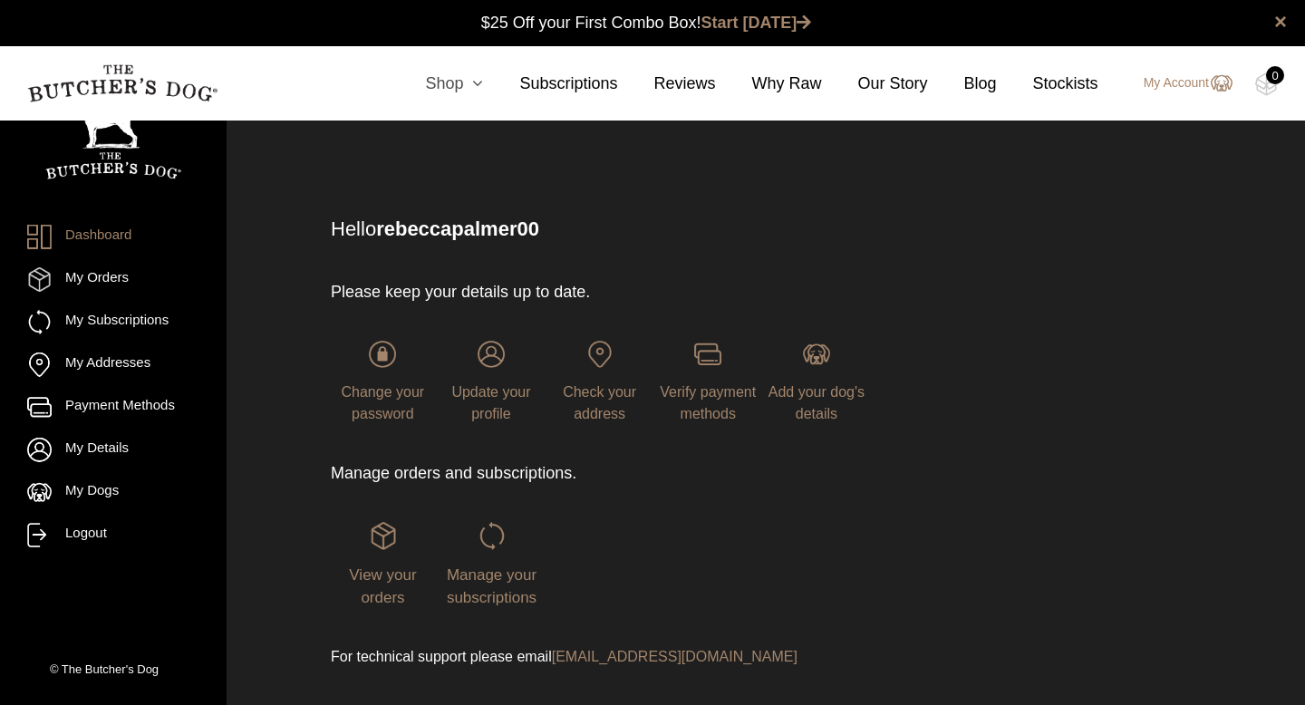
click at [464, 77] on icon at bounding box center [473, 83] width 20 height 16
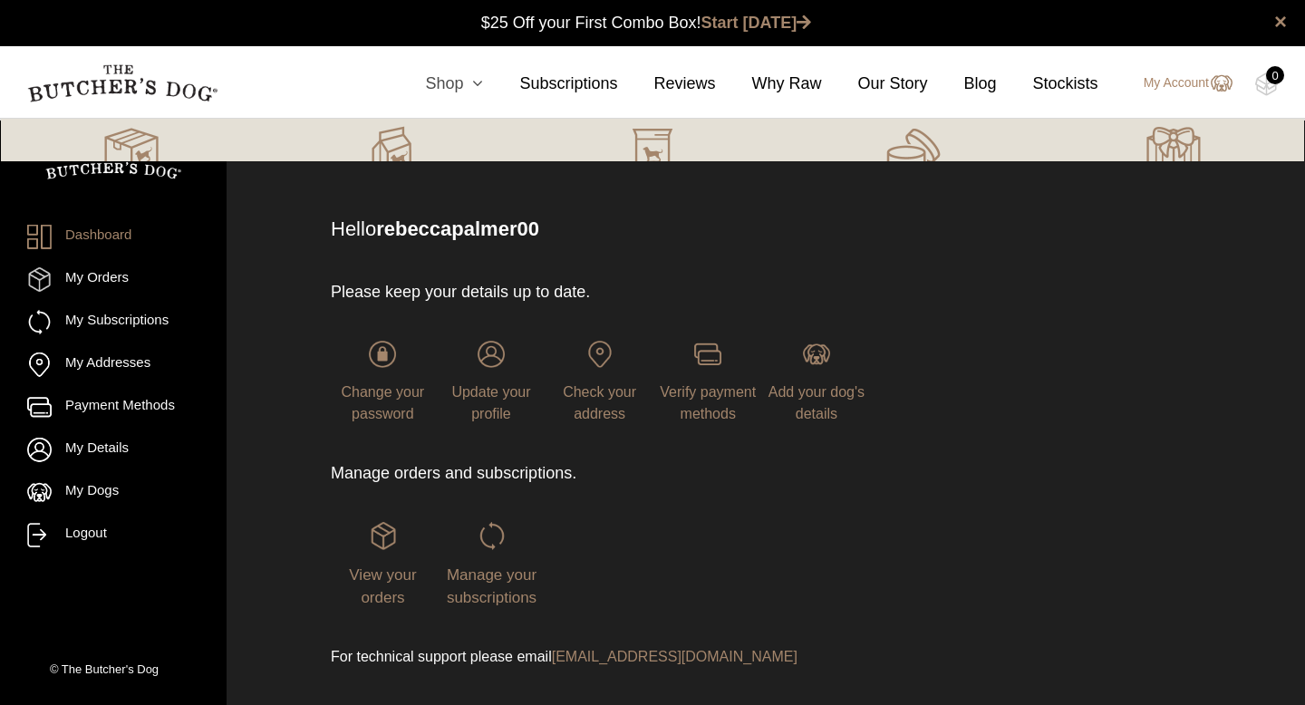
scroll to position [0, 0]
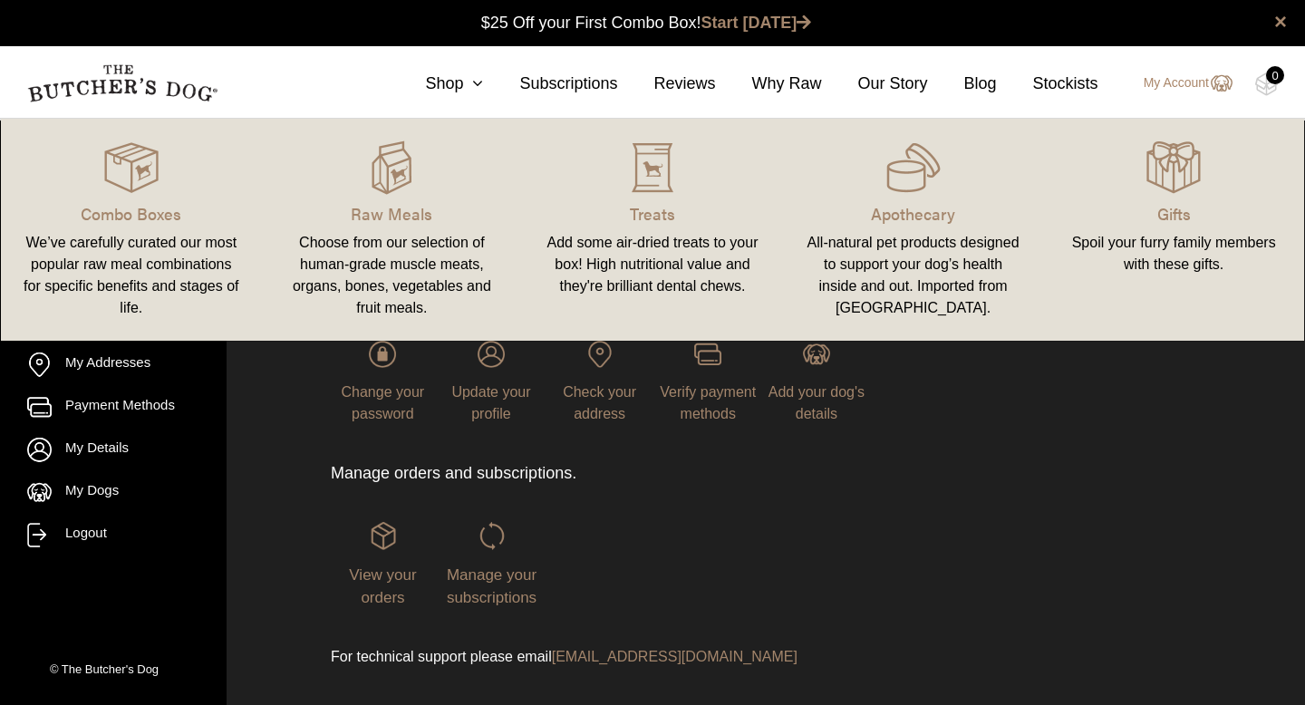
click at [349, 256] on div "Choose from our selection of human-grade muscle meats, organs, bones, vegetable…" at bounding box center [393, 275] width 218 height 87
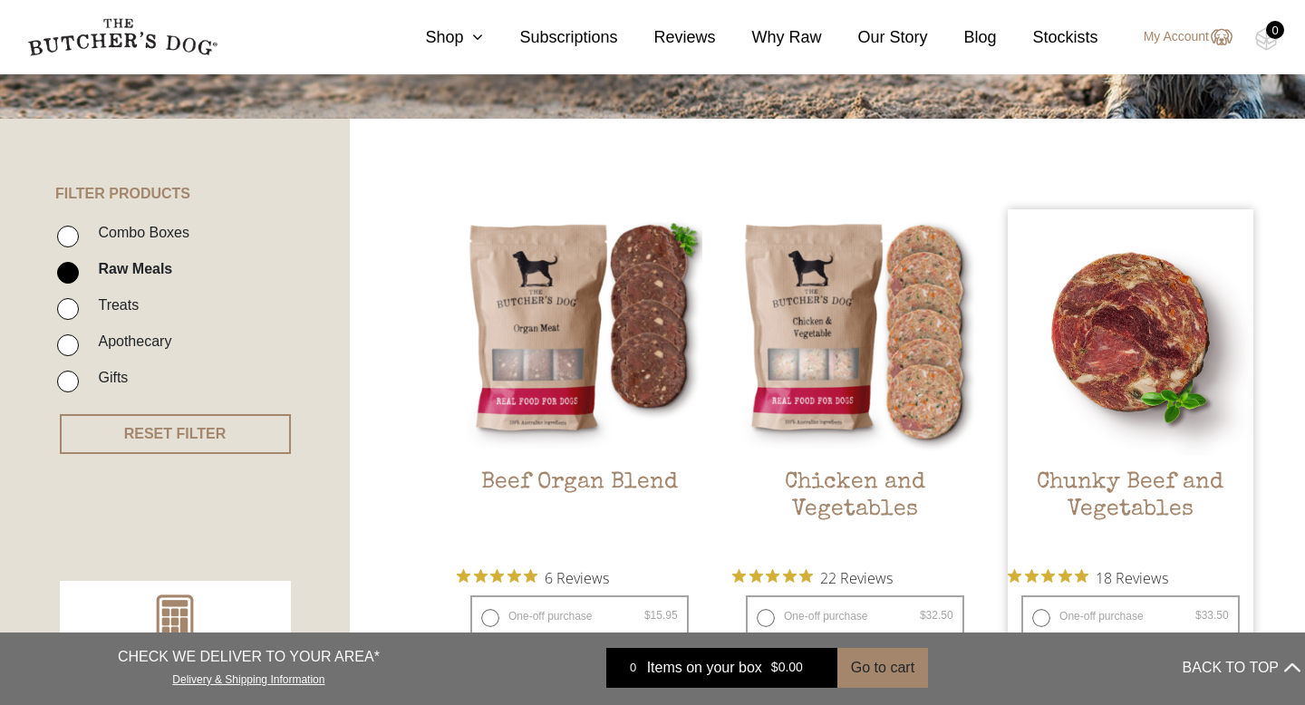
scroll to position [332, 0]
